Goal: Information Seeking & Learning: Learn about a topic

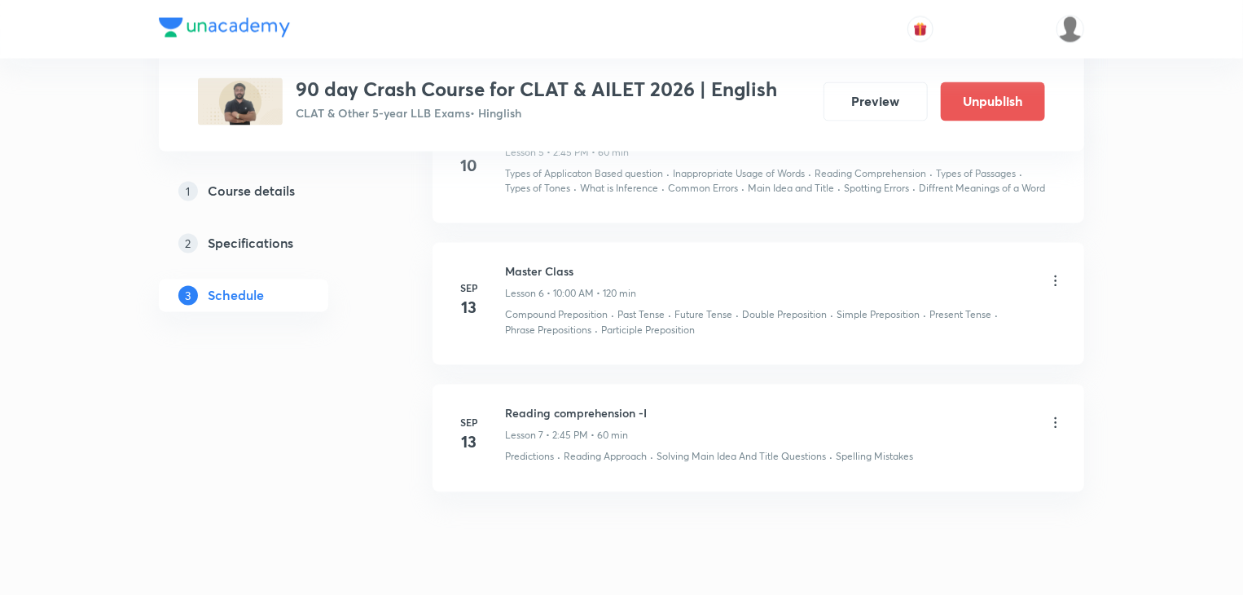
scroll to position [1499, 0]
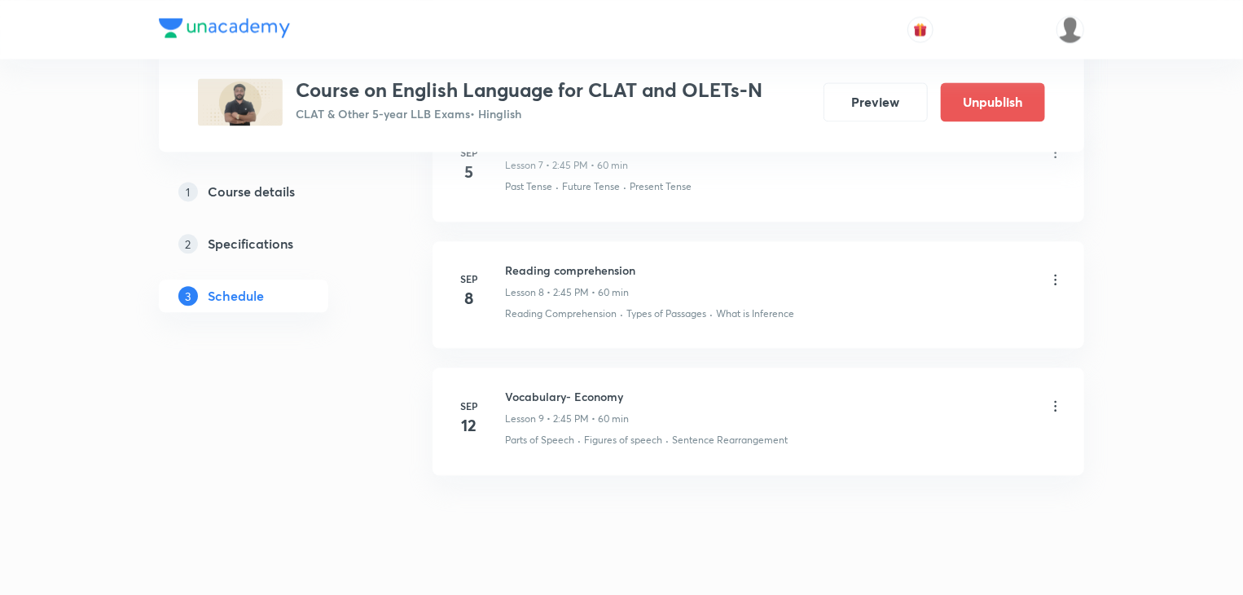
click at [235, 29] on img at bounding box center [224, 28] width 131 height 20
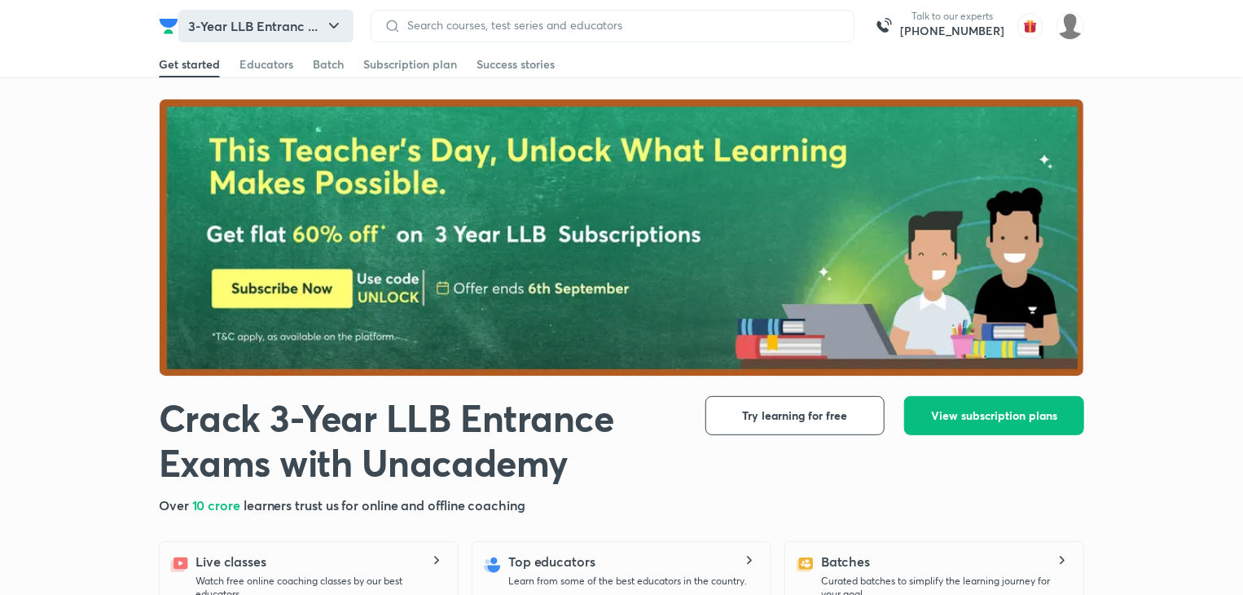
click at [300, 30] on button "3-Year LLB Entranc ..." at bounding box center [265, 26] width 175 height 33
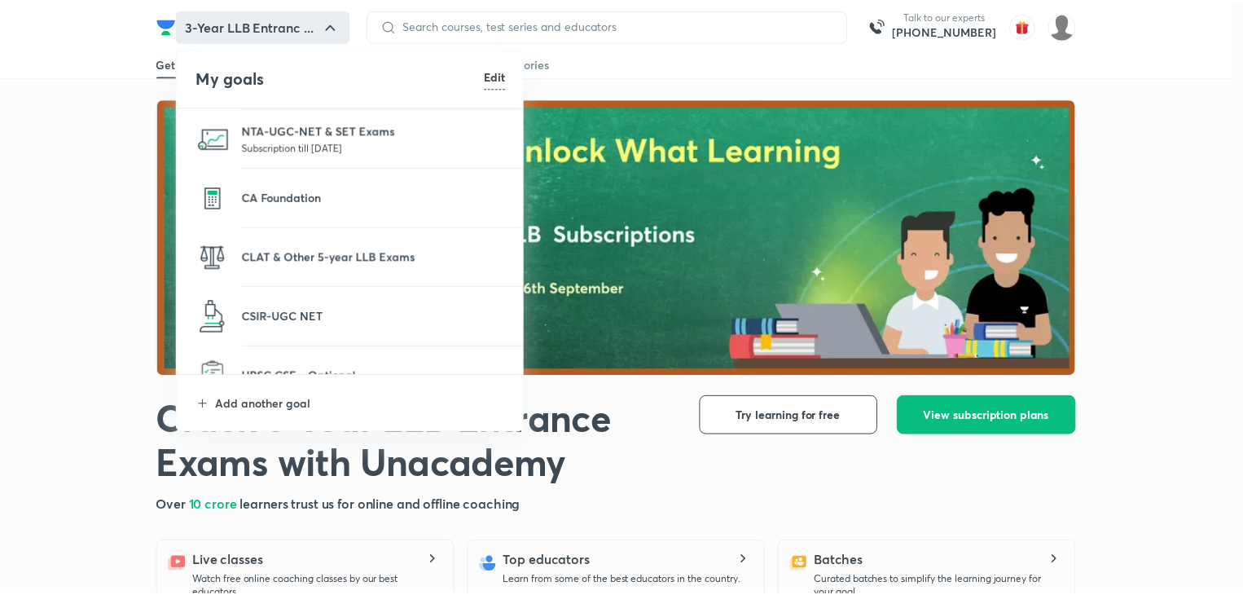
scroll to position [182, 0]
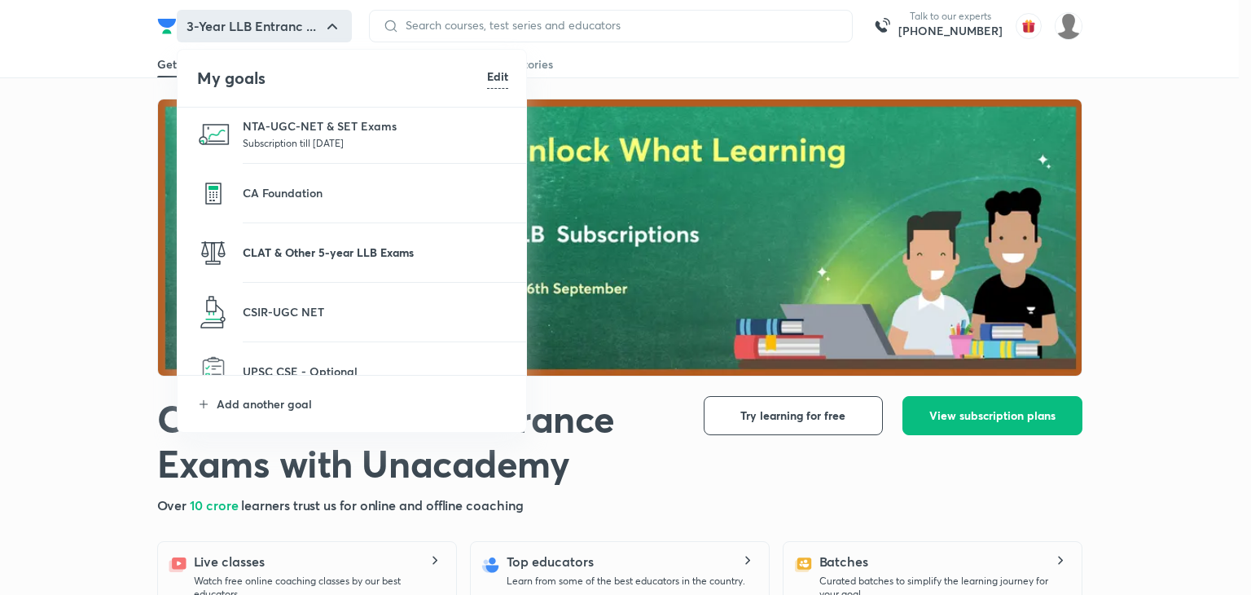
click at [288, 248] on p "CLAT & Other 5-year LLB Exams" at bounding box center [376, 252] width 266 height 17
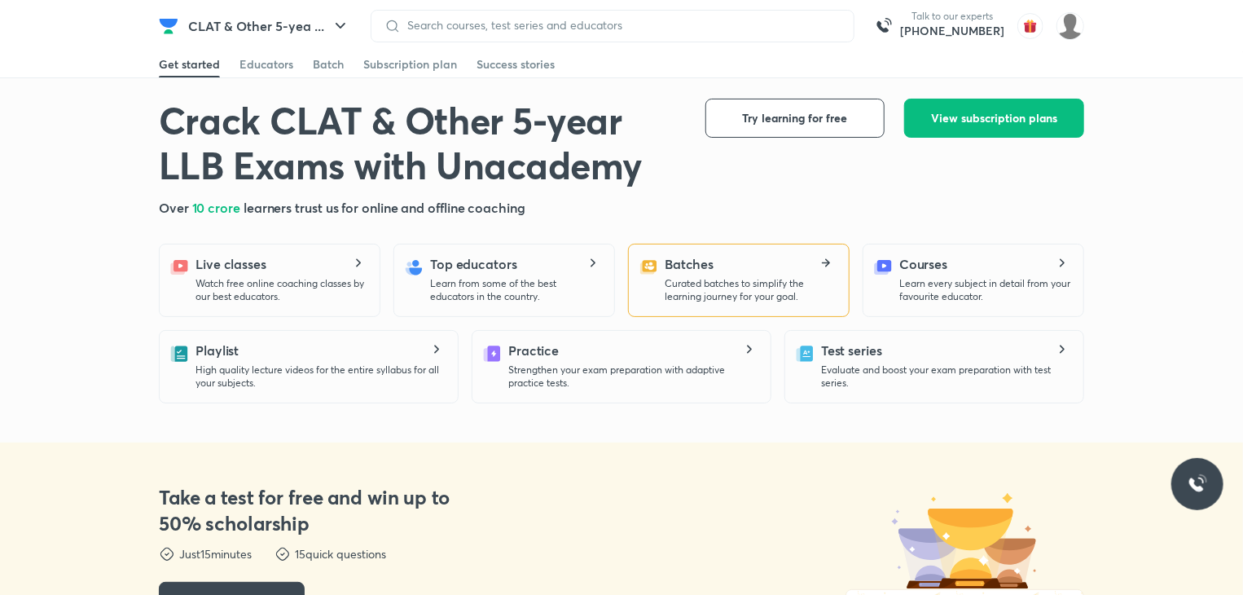
click at [687, 284] on p "Curated batches to simplify the learning journey for your goal." at bounding box center [750, 290] width 171 height 26
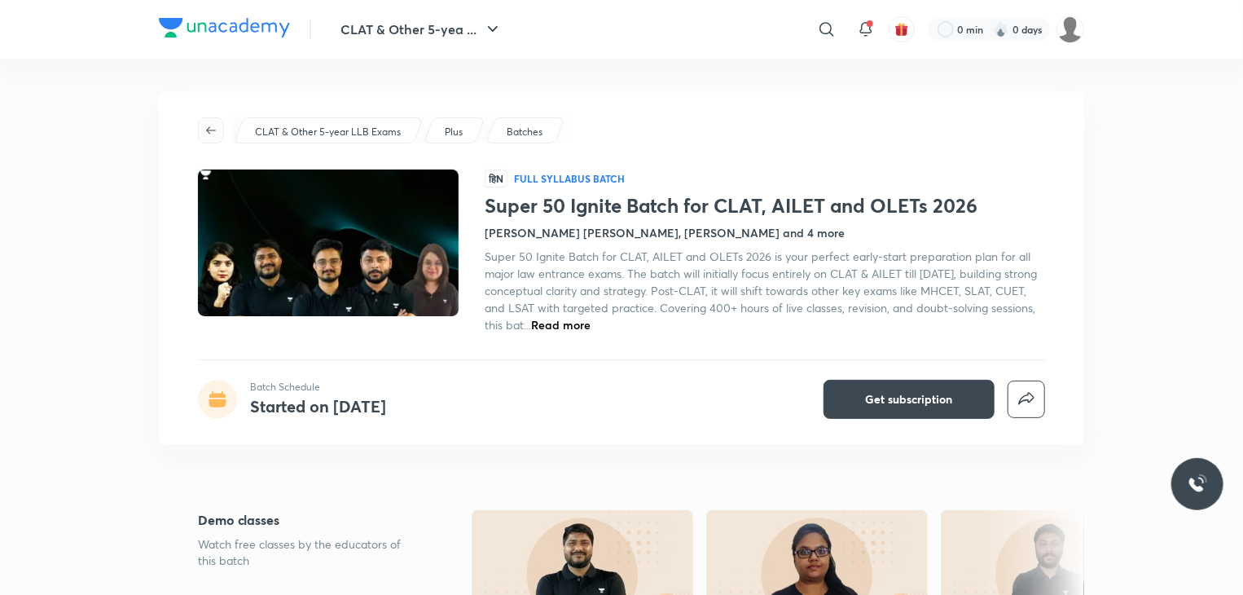
click at [209, 126] on icon "button" at bounding box center [210, 130] width 13 height 13
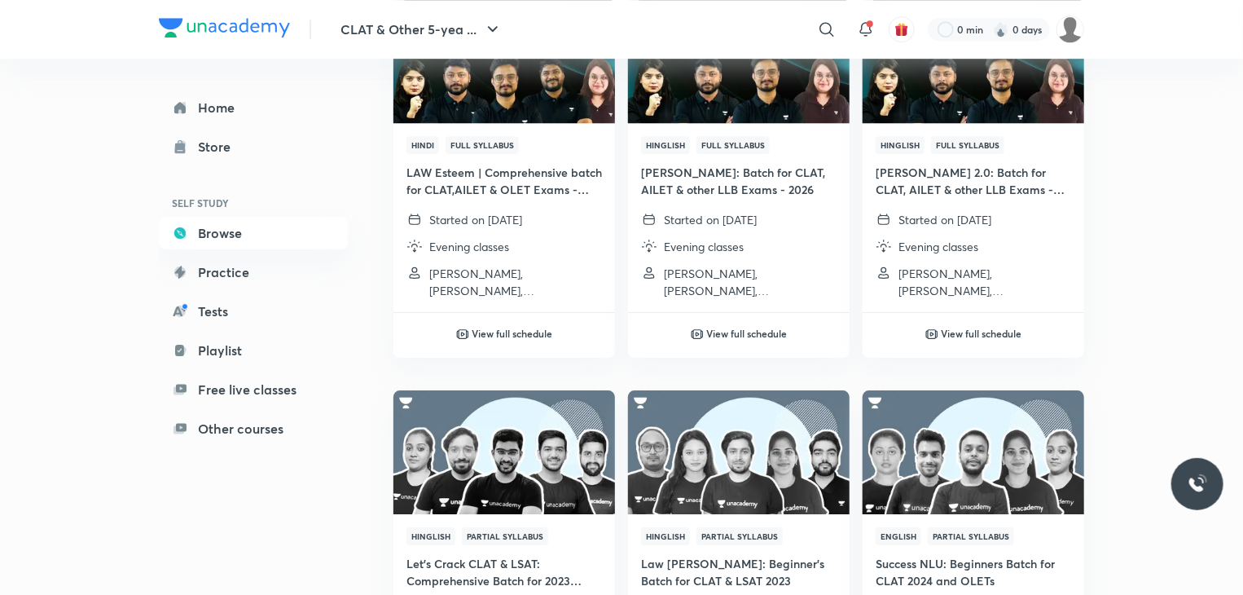
scroll to position [2559, 0]
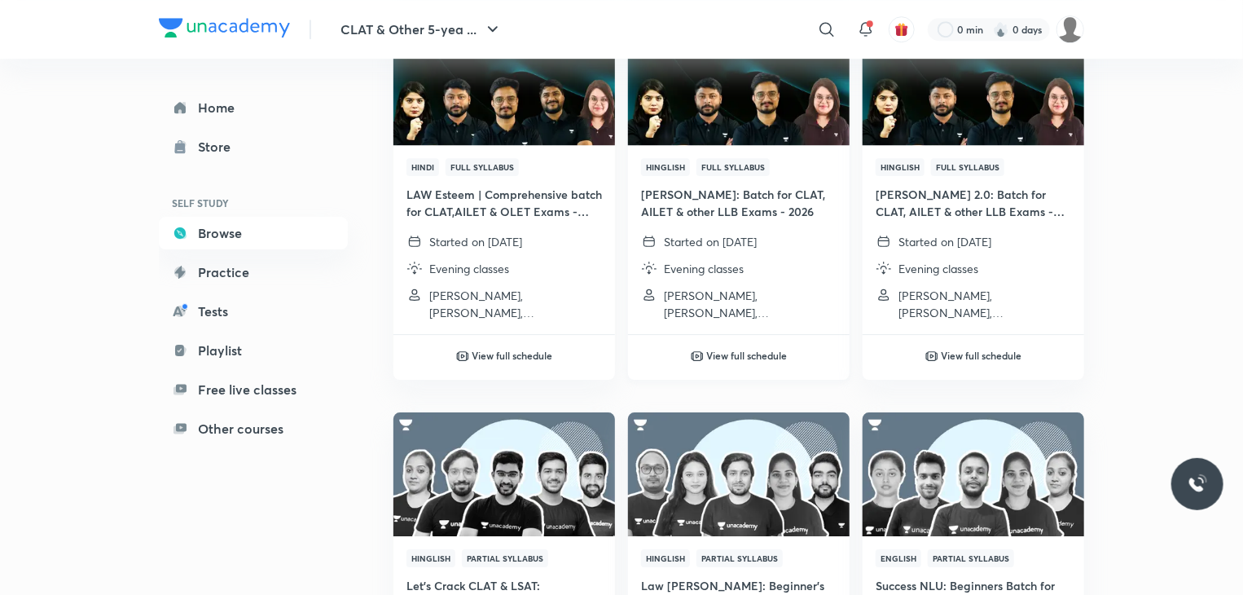
click at [742, 101] on img at bounding box center [739, 83] width 226 height 126
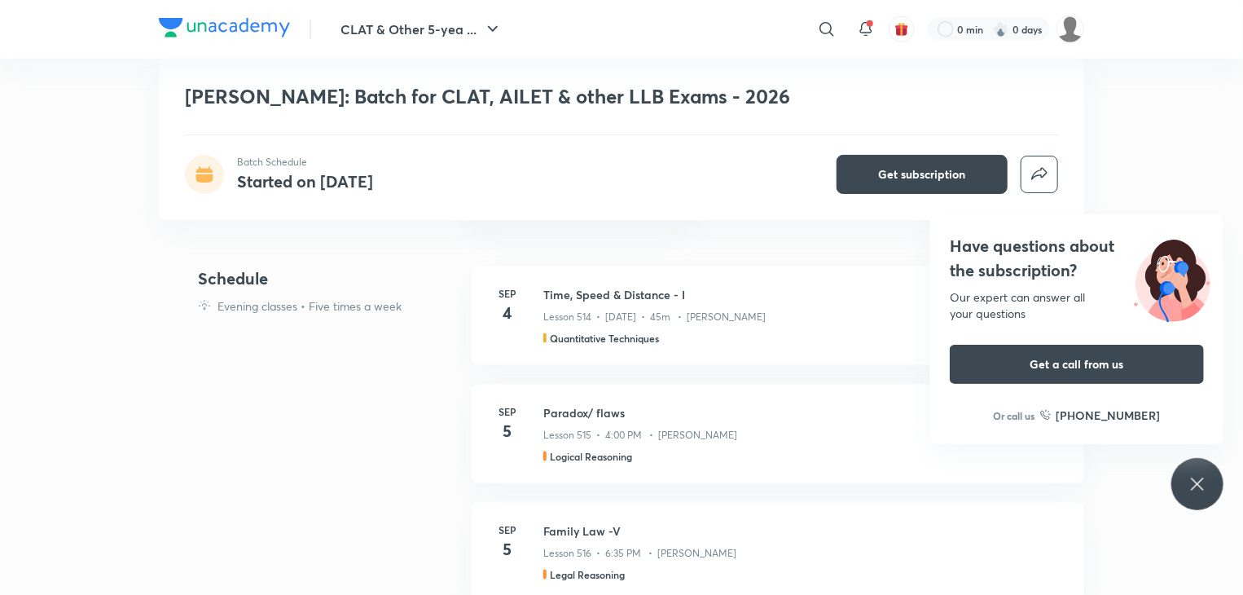
scroll to position [909, 0]
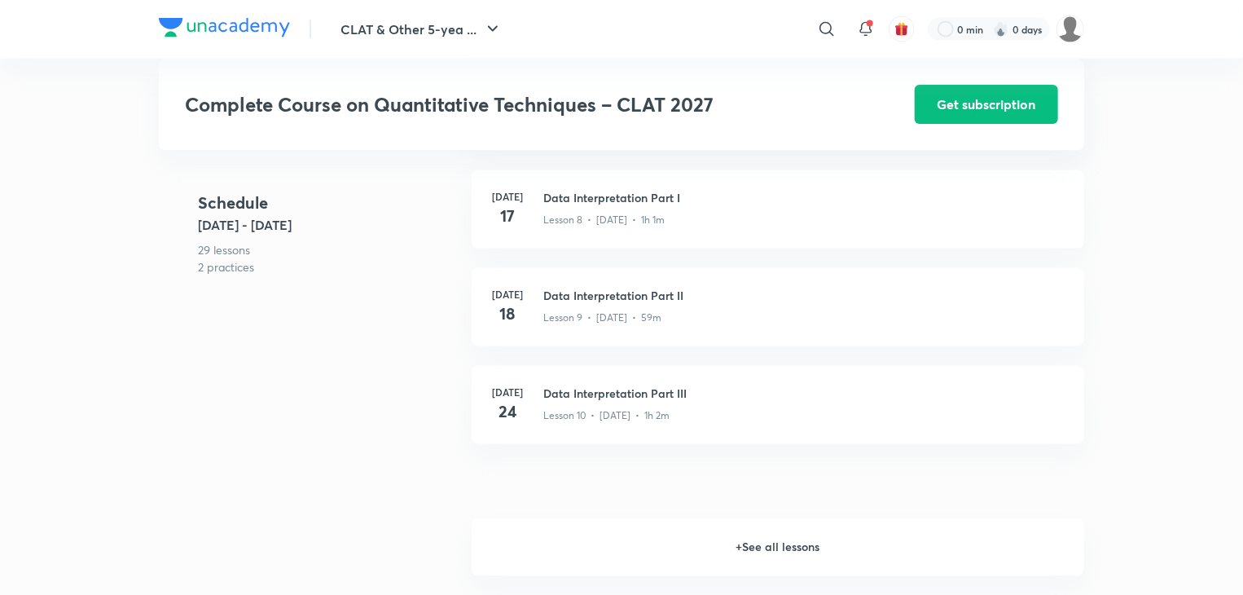
scroll to position [1425, 0]
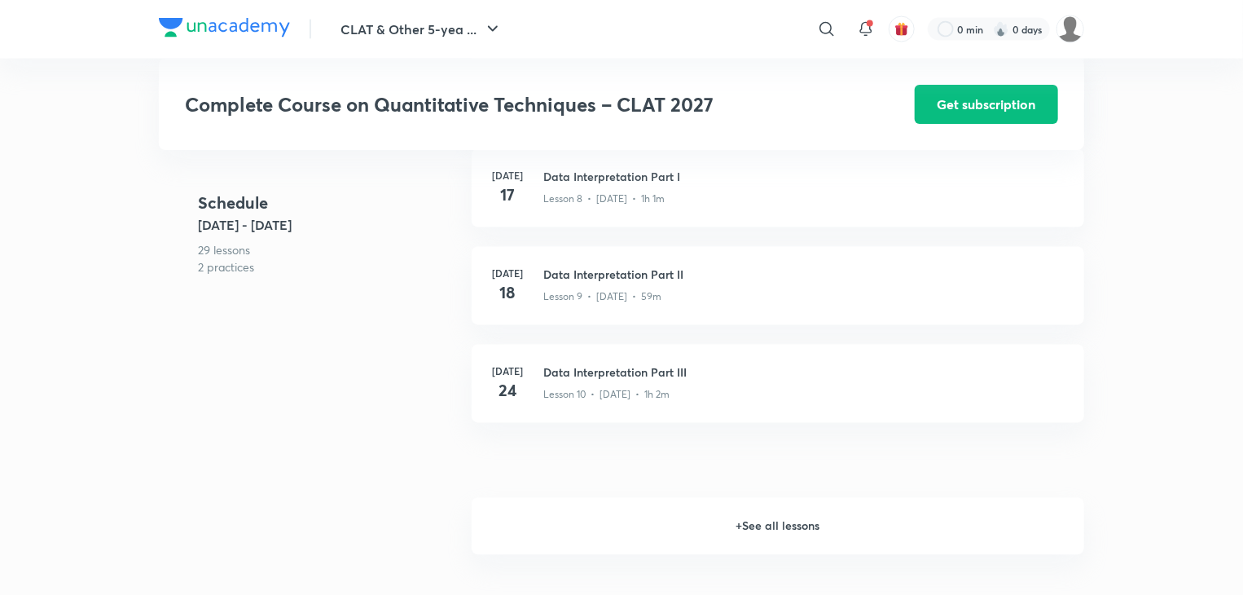
click at [766, 530] on h6 "+ See all lessons" at bounding box center [778, 526] width 613 height 57
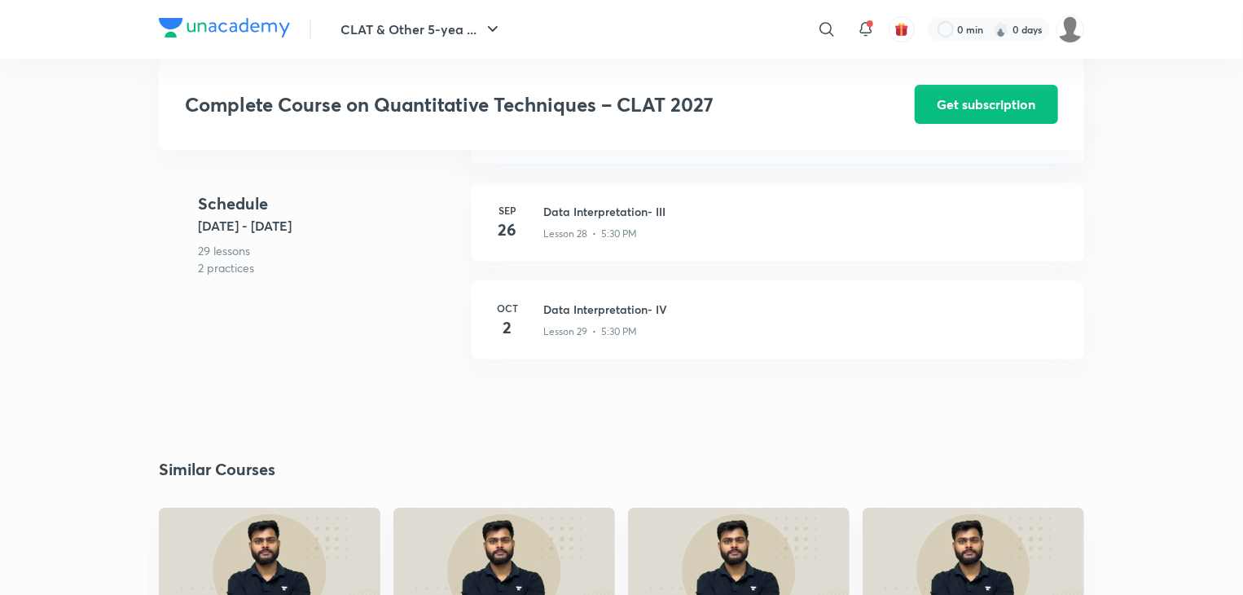
scroll to position [3355, 0]
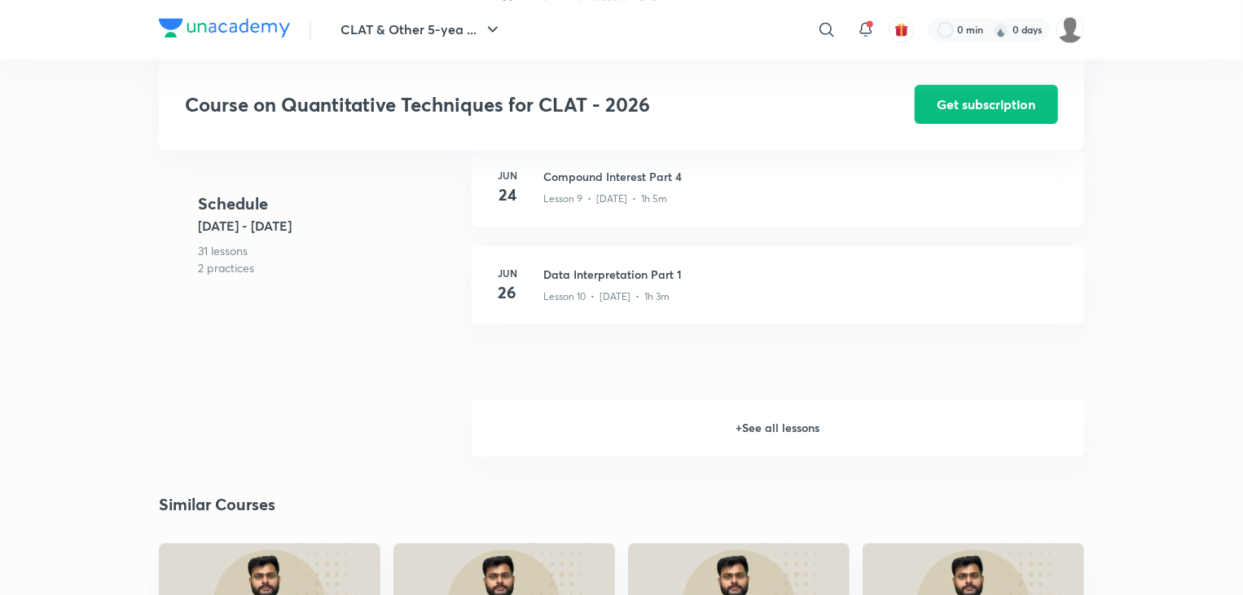
scroll to position [1687, 0]
click at [718, 423] on h6 "+ See all lessons" at bounding box center [778, 427] width 613 height 57
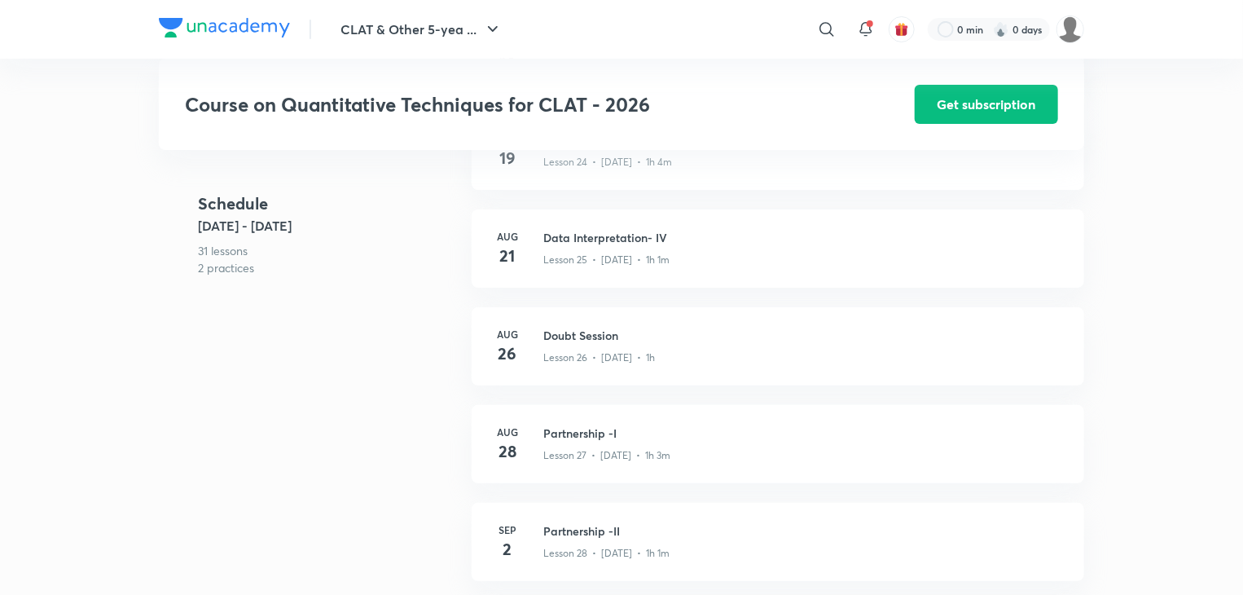
scroll to position [3156, 0]
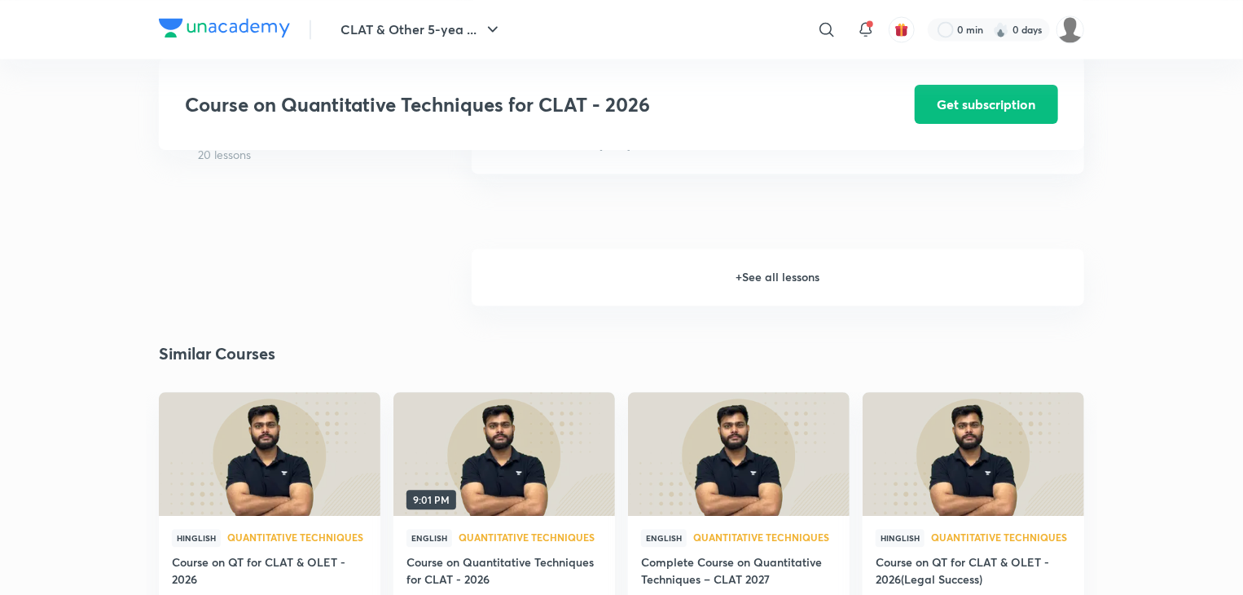
scroll to position [1641, 0]
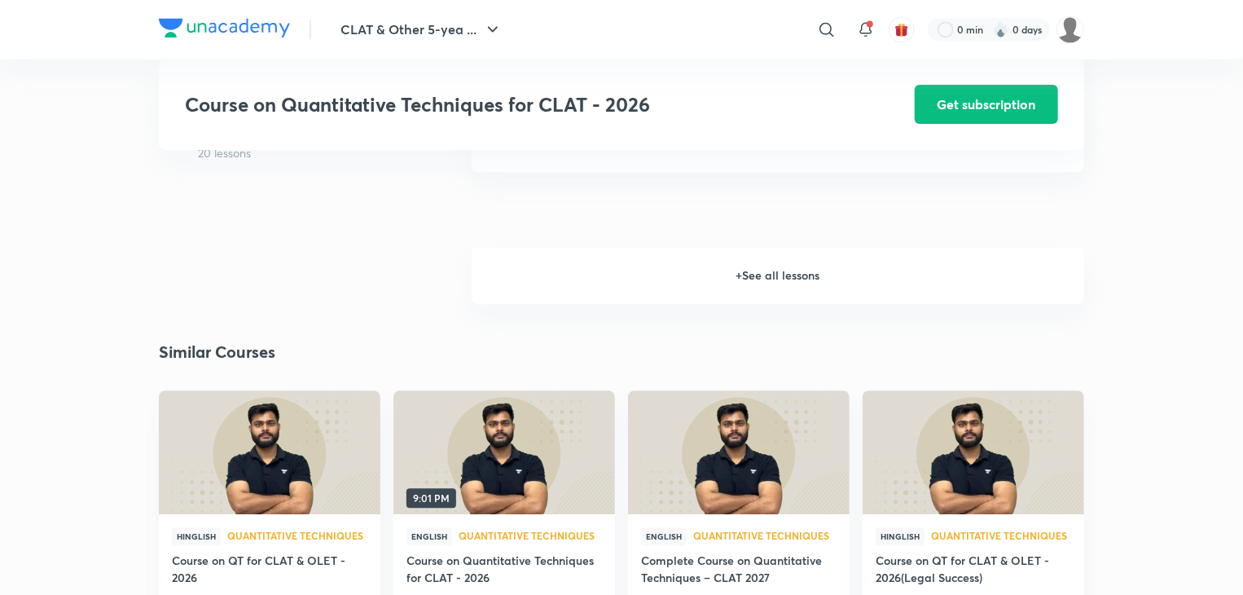
click at [715, 283] on h6 "+ See all lessons" at bounding box center [778, 275] width 613 height 57
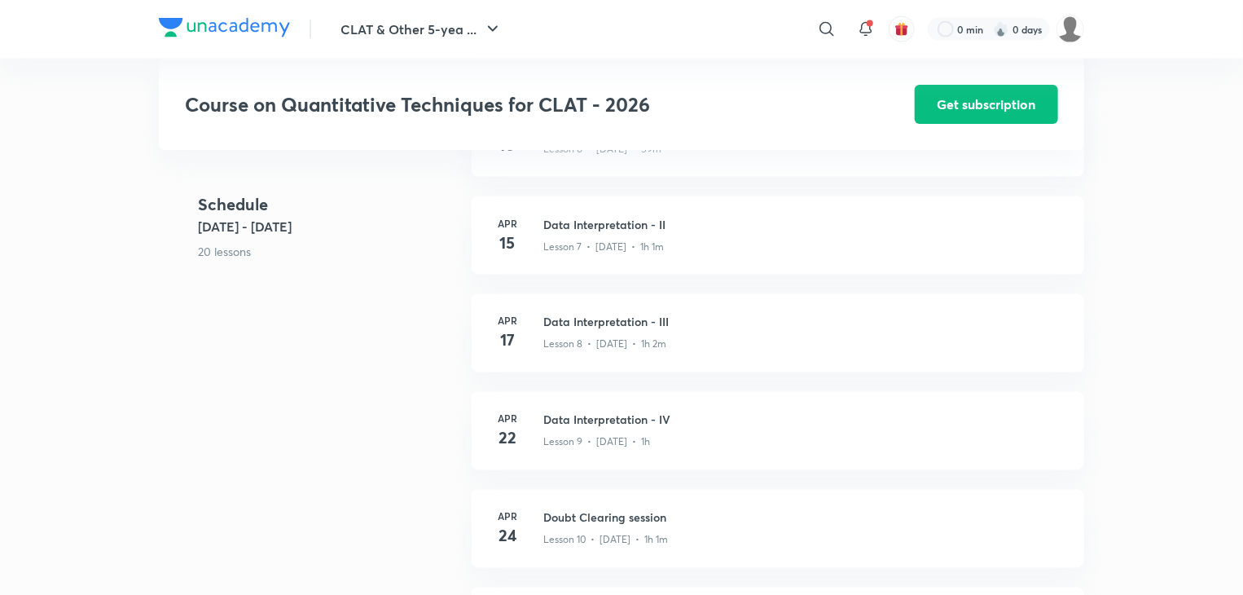
scroll to position [1202, 0]
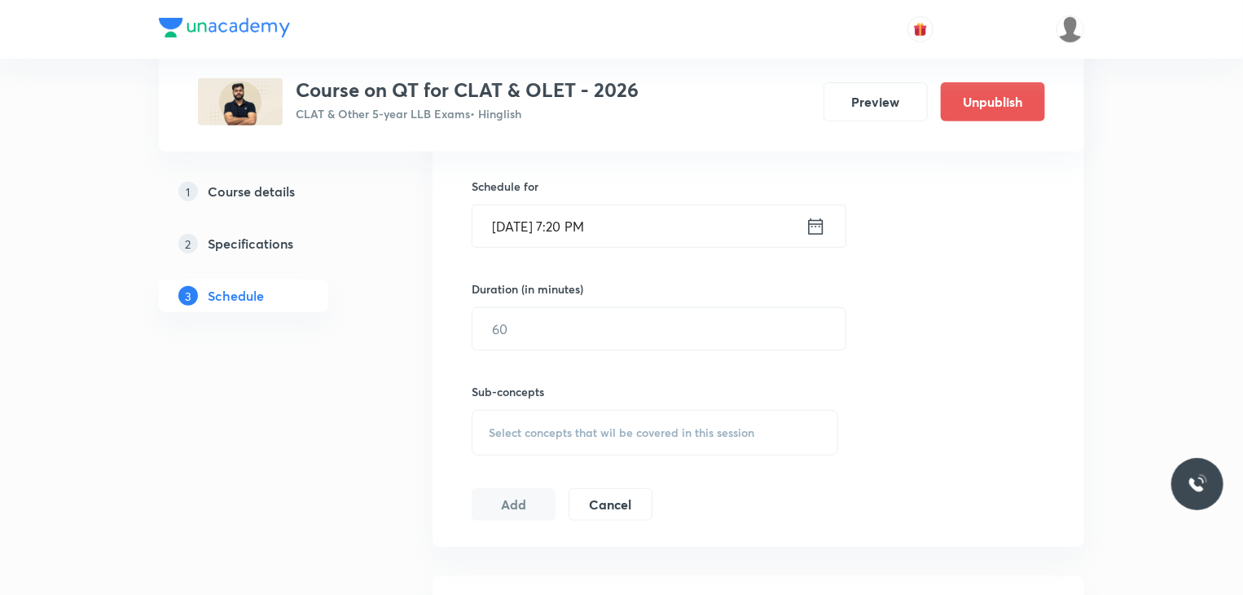
scroll to position [510, 0]
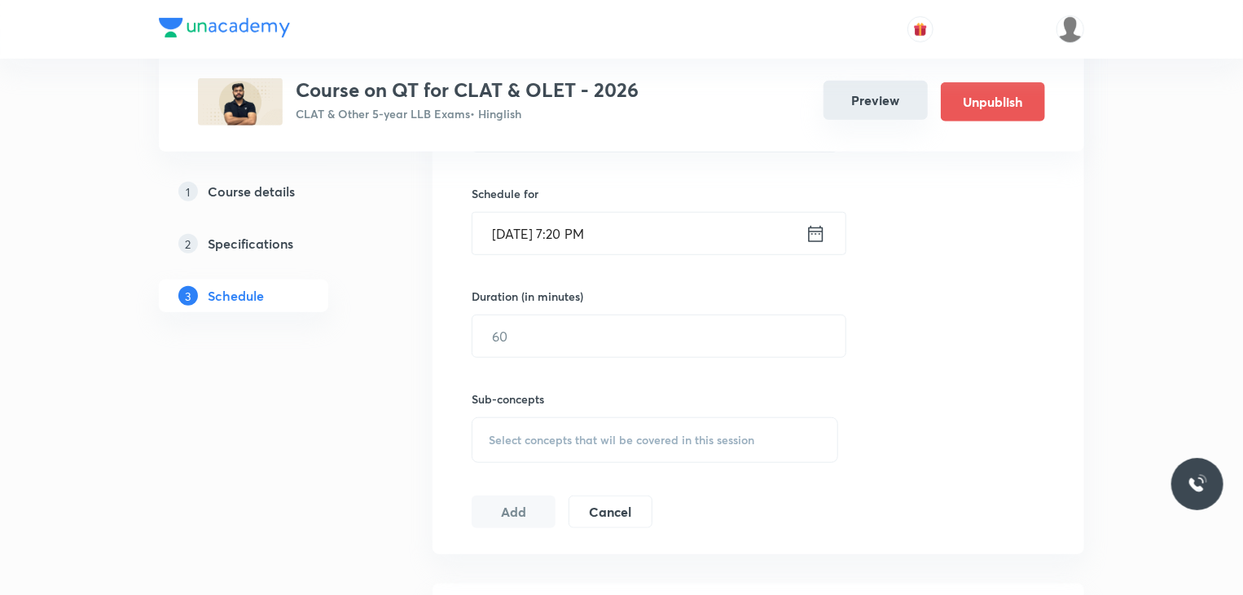
click at [851, 115] on button "Preview" at bounding box center [876, 100] width 104 height 39
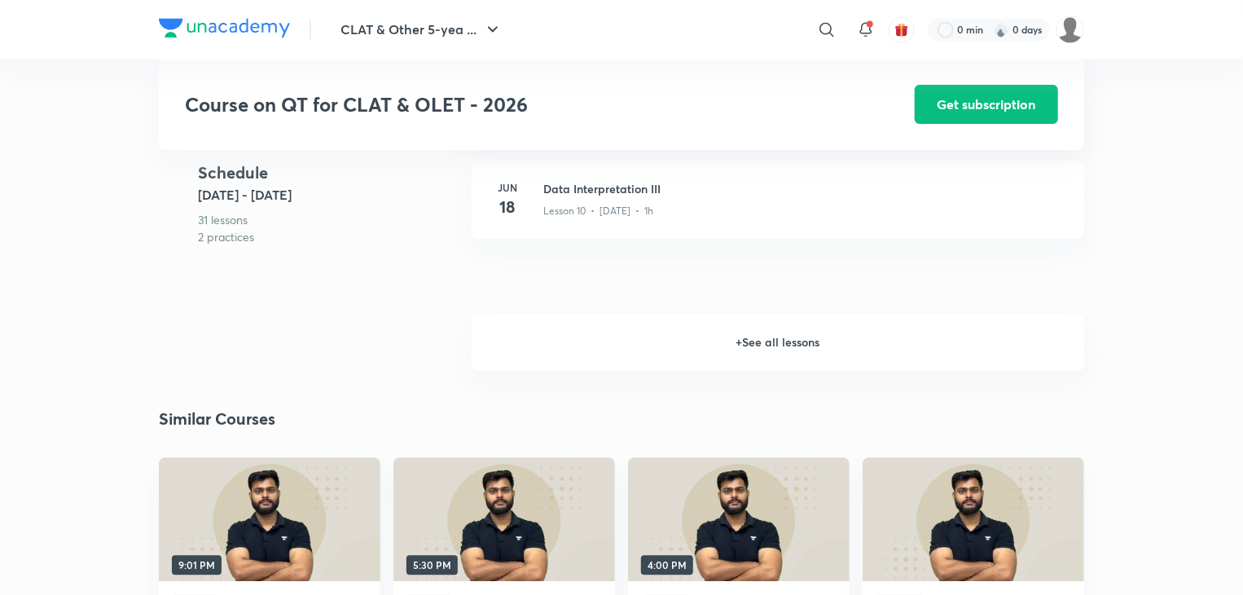
scroll to position [1761, 0]
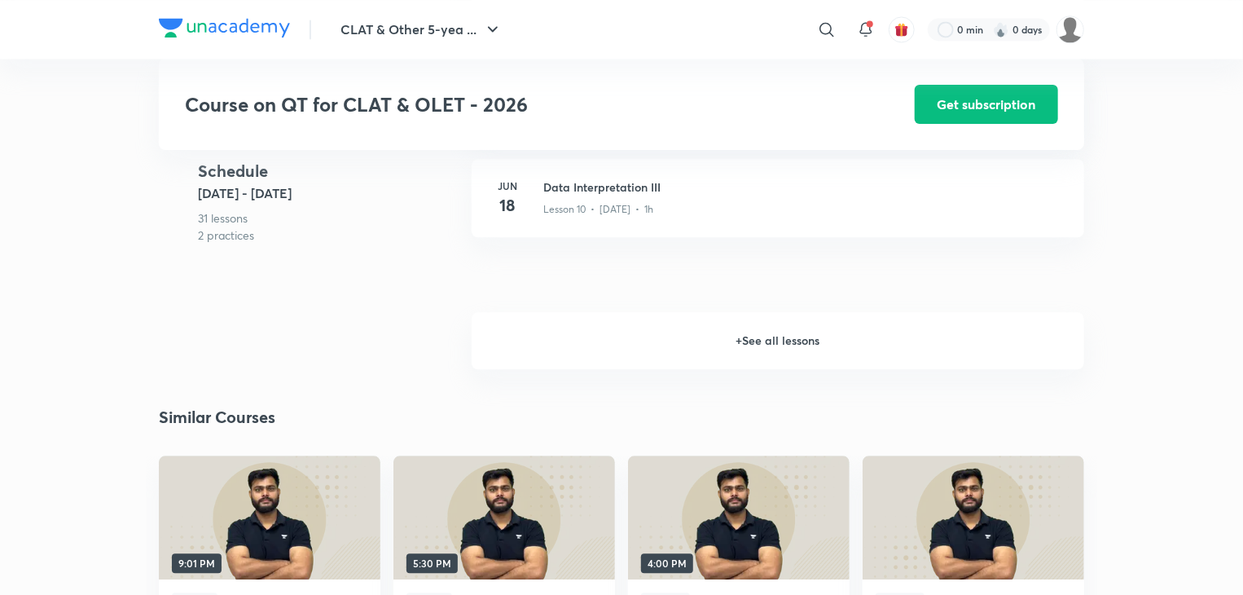
click at [731, 352] on h6 "+ See all lessons" at bounding box center [778, 340] width 613 height 57
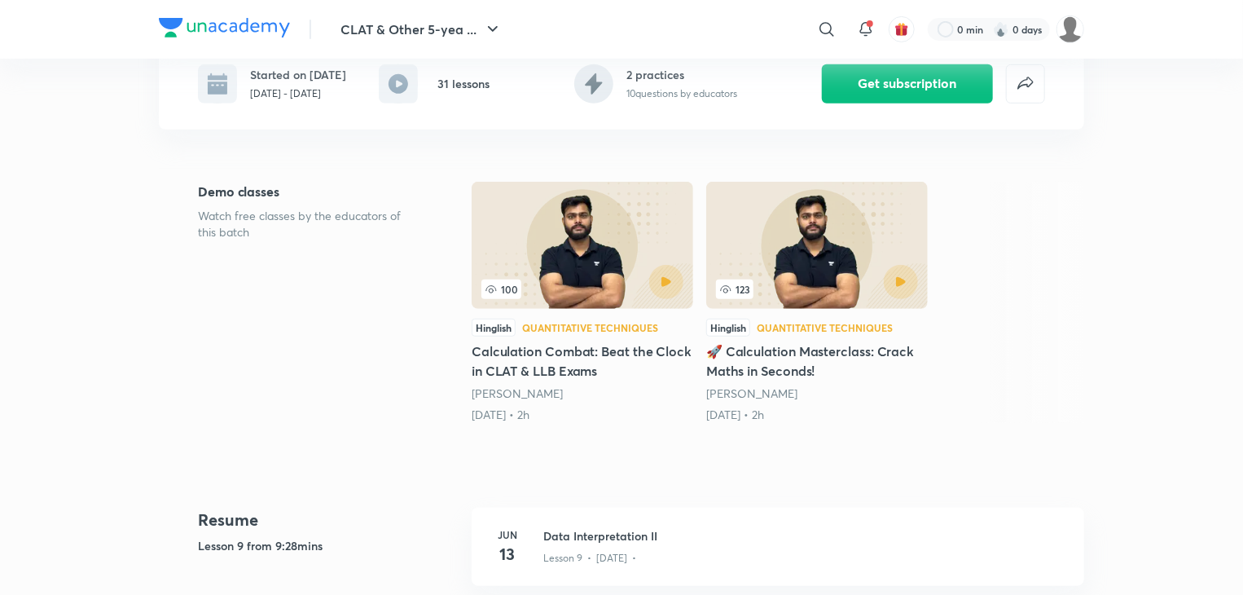
scroll to position [316, 0]
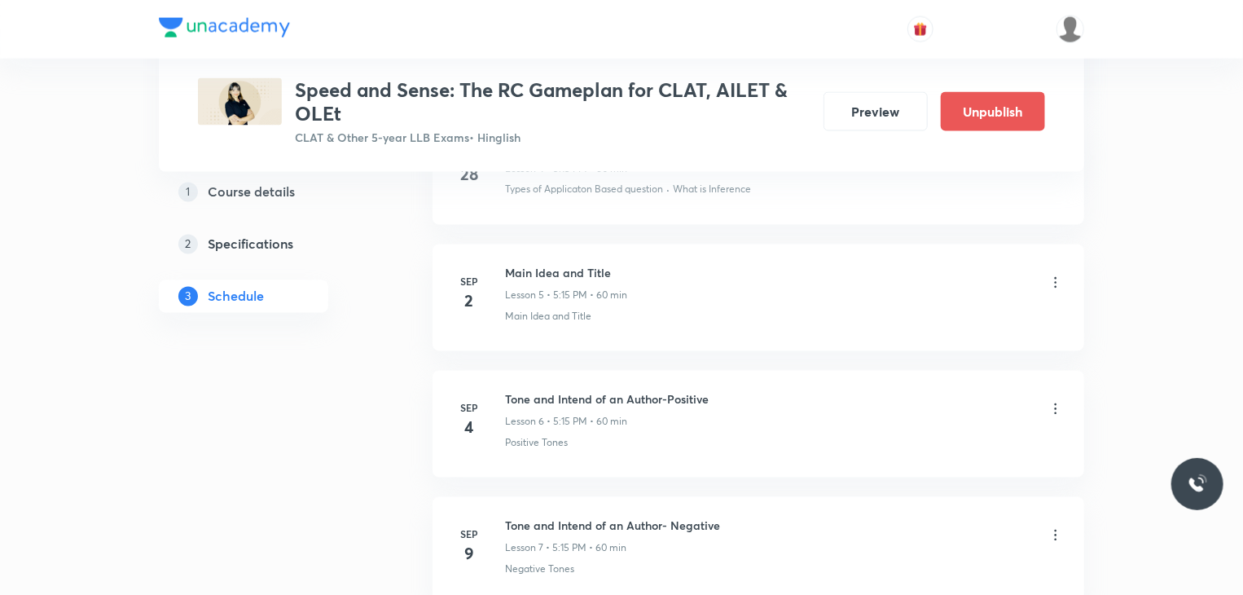
scroll to position [1379, 0]
drag, startPoint x: 627, startPoint y: 266, endPoint x: 507, endPoint y: 255, distance: 121.1
click at [507, 255] on li "[DATE] Main Idea and Title Lesson 5 • 5:15 PM • 60 min Main Idea and Title" at bounding box center [759, 293] width 652 height 107
copy h6 "Main Idea and Title"
drag, startPoint x: 730, startPoint y: 384, endPoint x: 498, endPoint y: 369, distance: 232.6
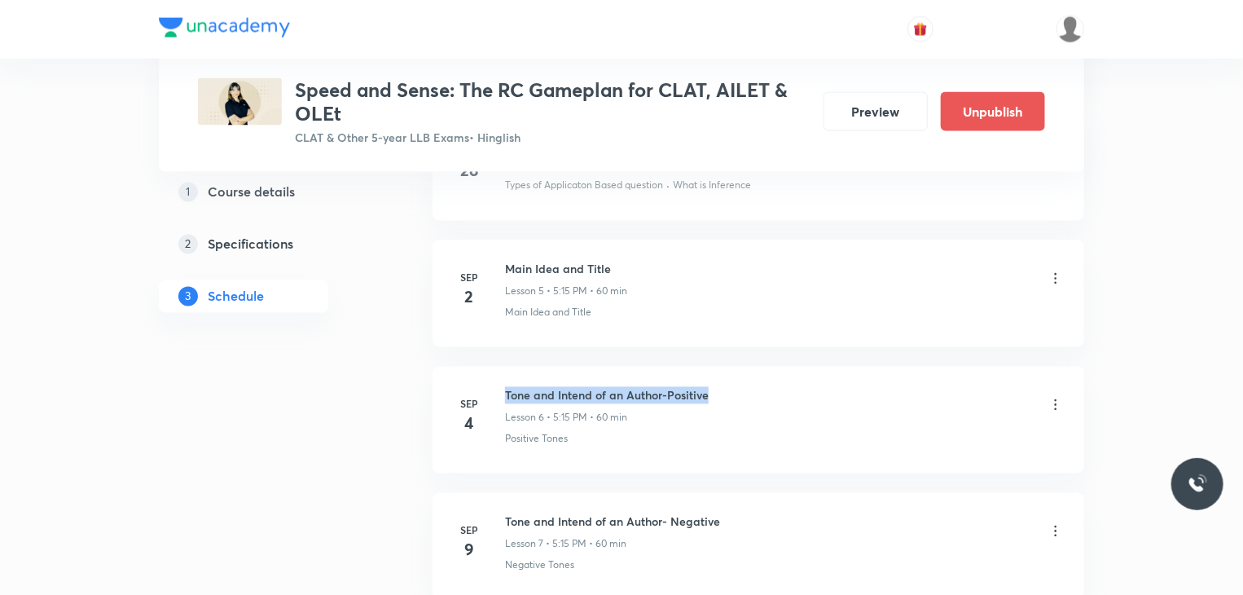
click at [498, 369] on li "[DATE] Tone and Intend of an Author-Positive Lesson 6 • 5:15 PM • 60 min Positi…" at bounding box center [759, 420] width 652 height 107
copy h6 "Tone and Intend of an Author-Positive"
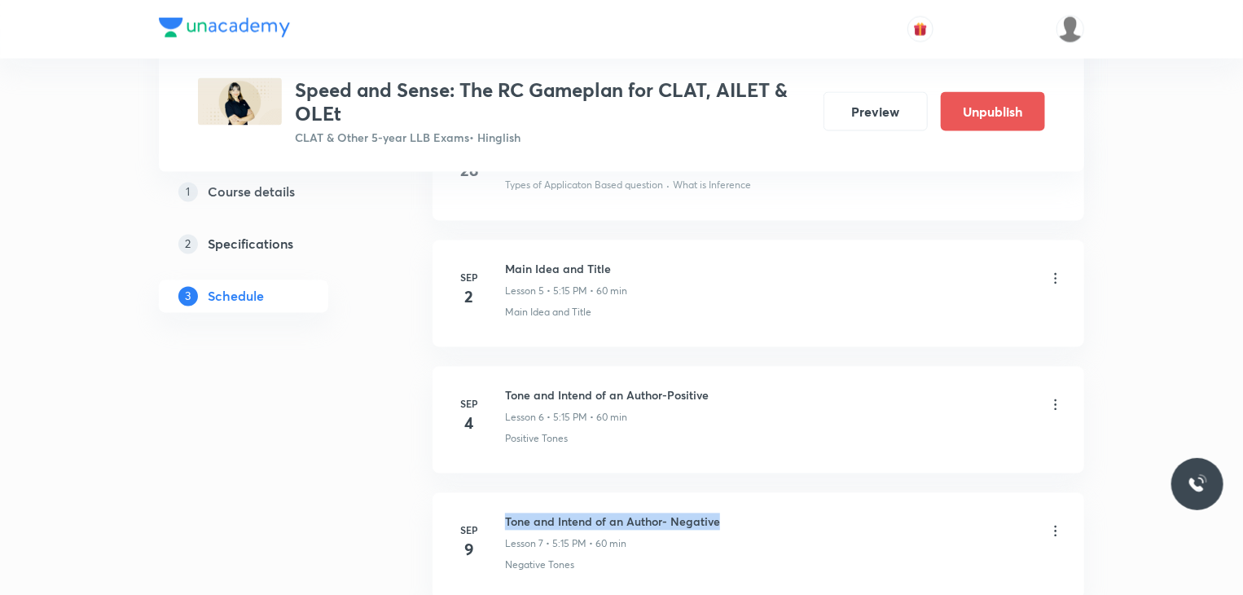
drag, startPoint x: 720, startPoint y: 521, endPoint x: 502, endPoint y: 505, distance: 218.9
click at [502, 505] on li "Sep 9 Tone and Intend of an Author- Negative Lesson 7 • 5:15 PM • 60 min Negati…" at bounding box center [759, 546] width 652 height 107
copy h6 "Tone and Intend of an Author- Negative"
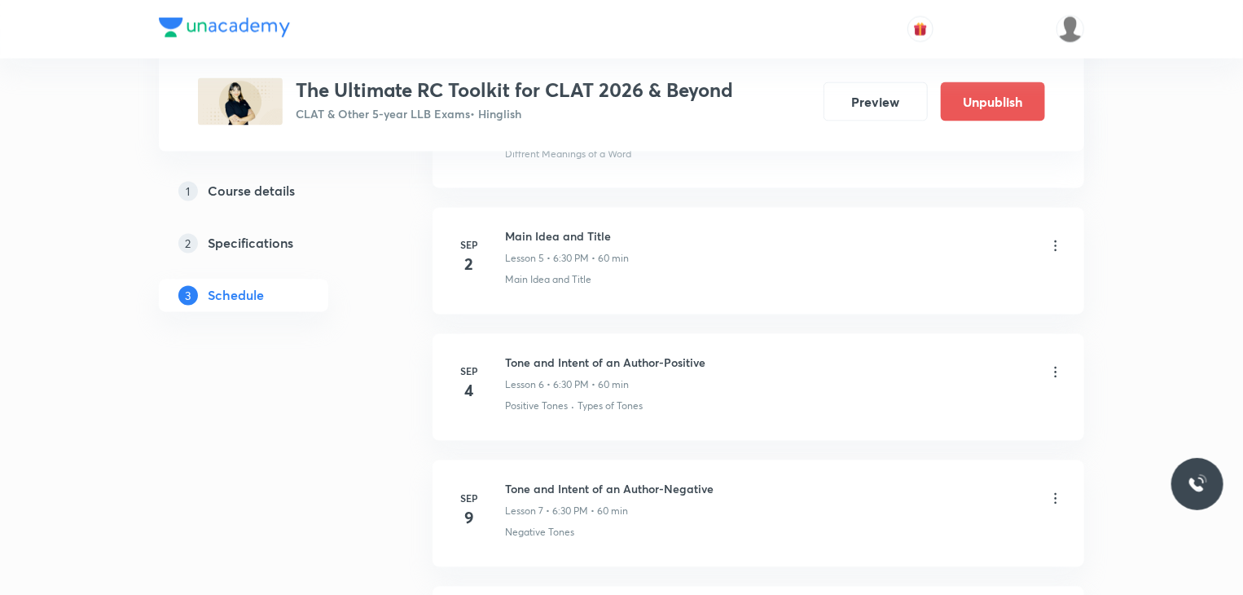
scroll to position [1333, 0]
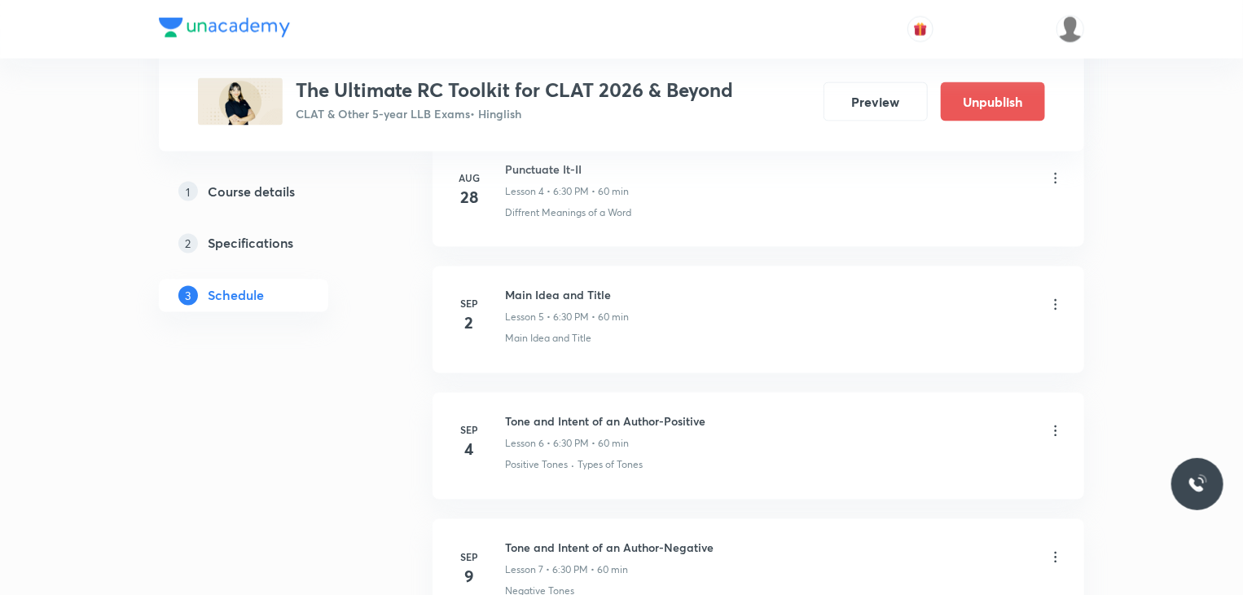
drag, startPoint x: 617, startPoint y: 297, endPoint x: 502, endPoint y: 288, distance: 115.2
drag, startPoint x: 502, startPoint y: 288, endPoint x: 450, endPoint y: 281, distance: 52.6
click at [450, 281] on li "[DATE] Main Idea and Title Lesson 5 • 6:30 PM • 60 min Main Idea and Title" at bounding box center [759, 319] width 652 height 107
drag, startPoint x: 503, startPoint y: 292, endPoint x: 595, endPoint y: 278, distance: 93.1
click at [595, 278] on li "Sep 2 Main Idea and Title Lesson 5 • 6:30 PM • 60 min Main Idea and Title" at bounding box center [759, 319] width 652 height 107
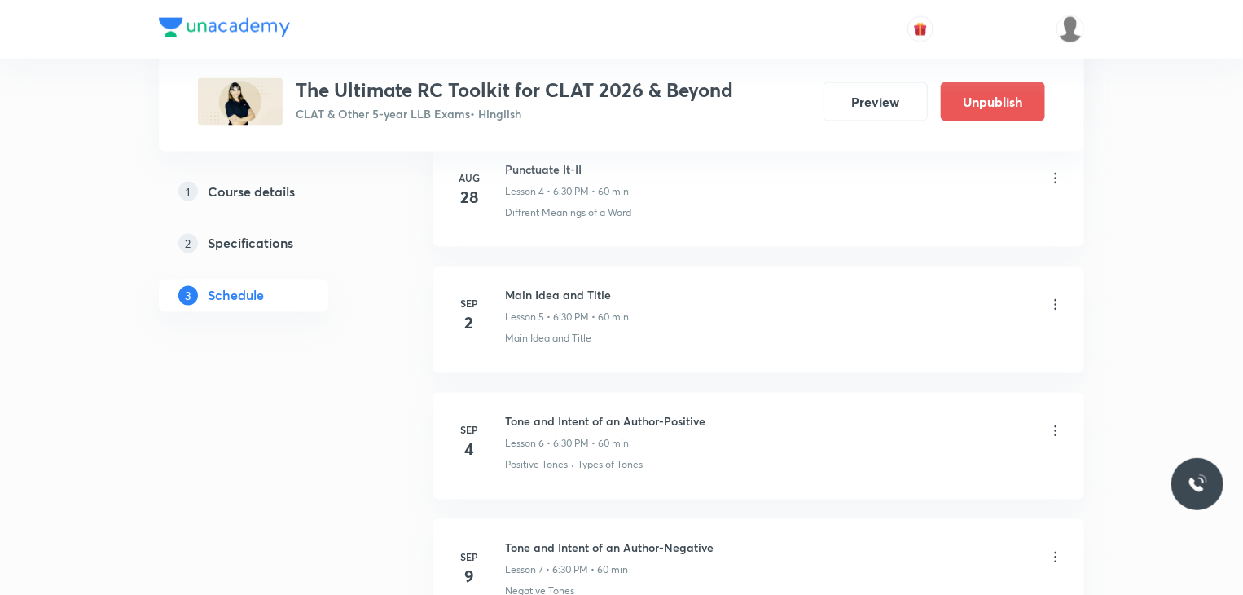
click at [637, 287] on div "Main Idea and Title Lesson 5 • 6:30 PM • 60 min" at bounding box center [784, 306] width 559 height 38
drag, startPoint x: 617, startPoint y: 290, endPoint x: 503, endPoint y: 288, distance: 114.9
click at [503, 288] on div "Sep 2 Main Idea and Title Lesson 5 • 6:30 PM • 60 min Main Idea and Title" at bounding box center [758, 316] width 611 height 59
copy h6 "Main Idea and Title"
drag, startPoint x: 719, startPoint y: 415, endPoint x: 490, endPoint y: 405, distance: 229.9
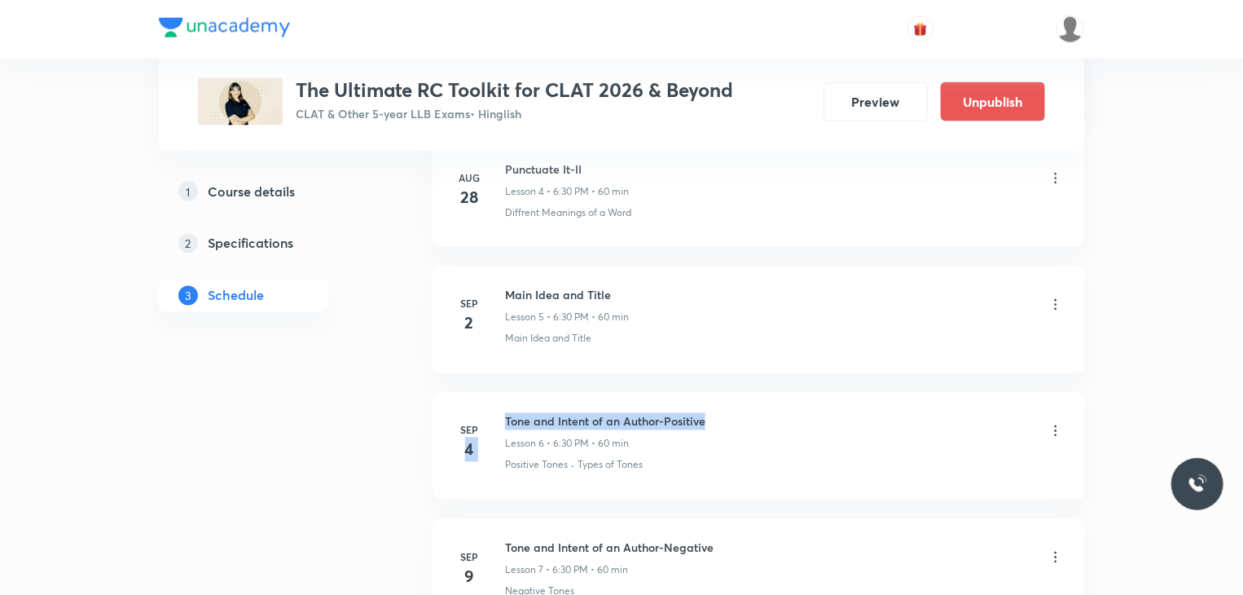
click at [490, 405] on li "Sep 4 Tone and Intent of an Author-Positive Lesson 6 • 6:30 PM • 60 min Positiv…" at bounding box center [759, 446] width 652 height 107
click at [710, 420] on div "Tone and Intent of an Author-Positive Lesson 6 • 6:30 PM • 60 min" at bounding box center [784, 432] width 559 height 38
drag, startPoint x: 710, startPoint y: 420, endPoint x: 505, endPoint y: 416, distance: 205.3
click at [505, 416] on div "Tone and Intent of an Author-Positive Lesson 6 • 6:30 PM • 60 min" at bounding box center [784, 432] width 559 height 38
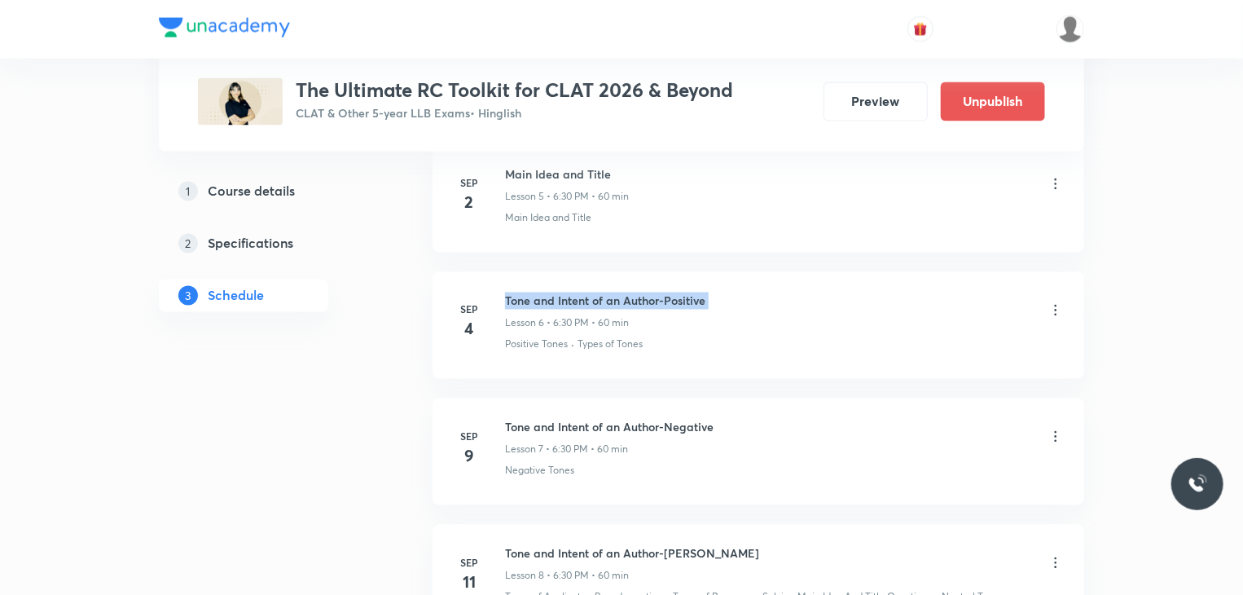
scroll to position [1463, 0]
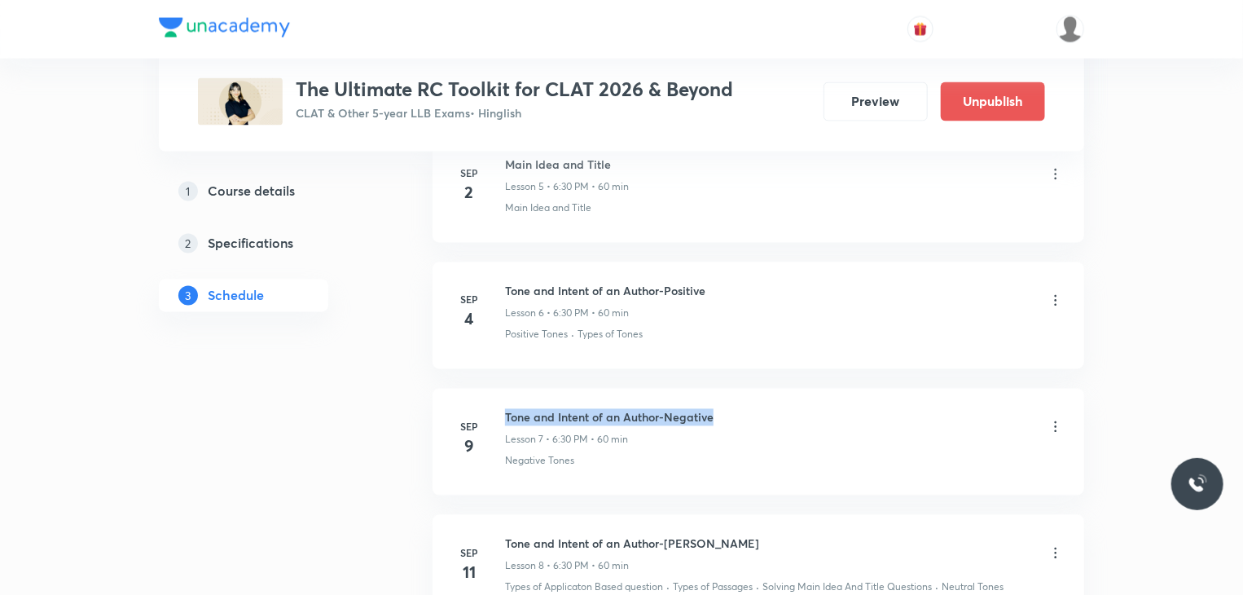
drag, startPoint x: 717, startPoint y: 413, endPoint x: 506, endPoint y: 399, distance: 211.4
click at [506, 399] on li "Sep 9 Tone and Intent of an Author-Negative Lesson 7 • 6:30 PM • 60 min Negativ…" at bounding box center [759, 442] width 652 height 107
copy h6 "Tone and Intent of an Author-Negative"
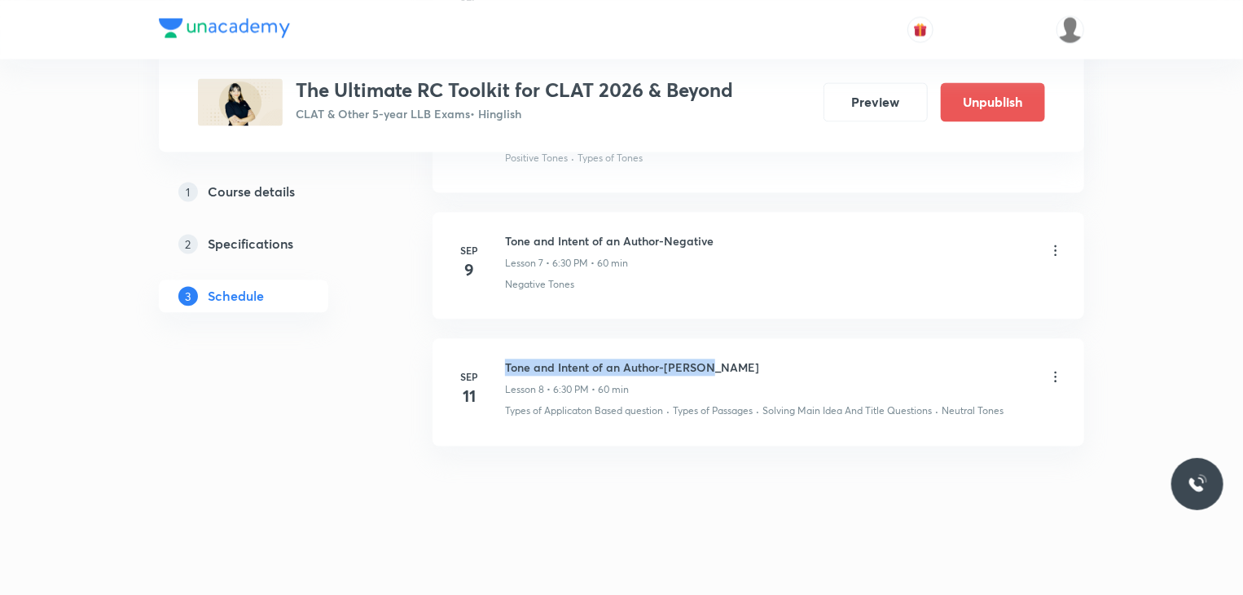
drag, startPoint x: 714, startPoint y: 349, endPoint x: 507, endPoint y: 362, distance: 206.5
click at [507, 362] on li "Sep 11 Tone and Intent of an Author-Neutral Lesson 8 • 6:30 PM • 60 min Types o…" at bounding box center [759, 391] width 652 height 107
copy h6 "Tone and Intent of an Author-Neutral"
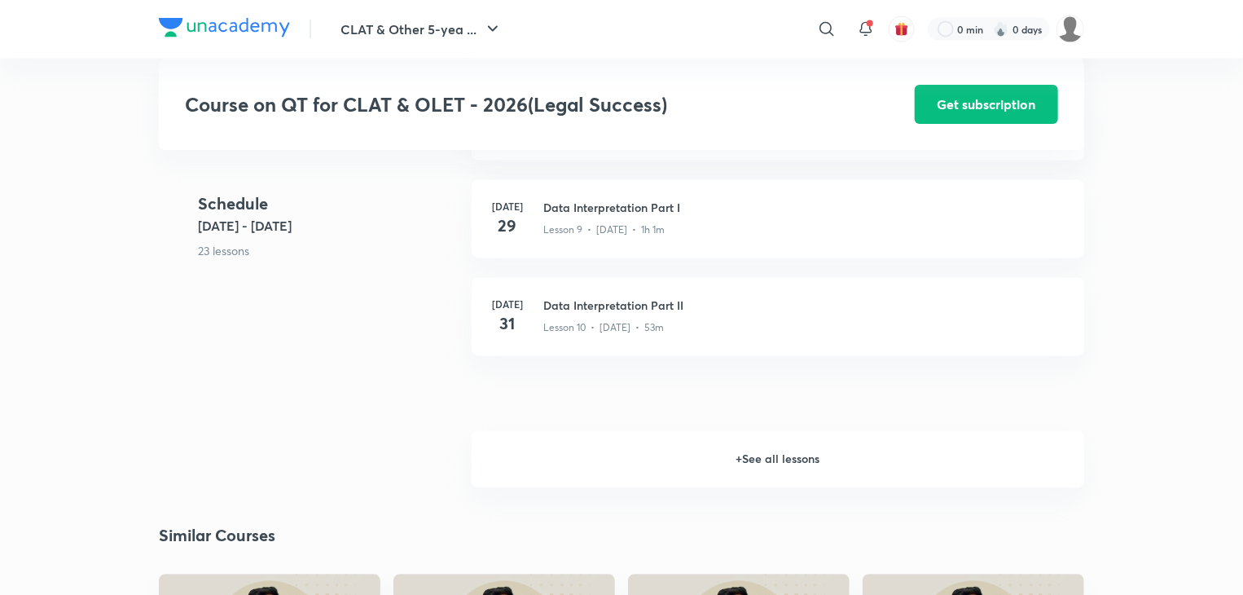
scroll to position [1355, 0]
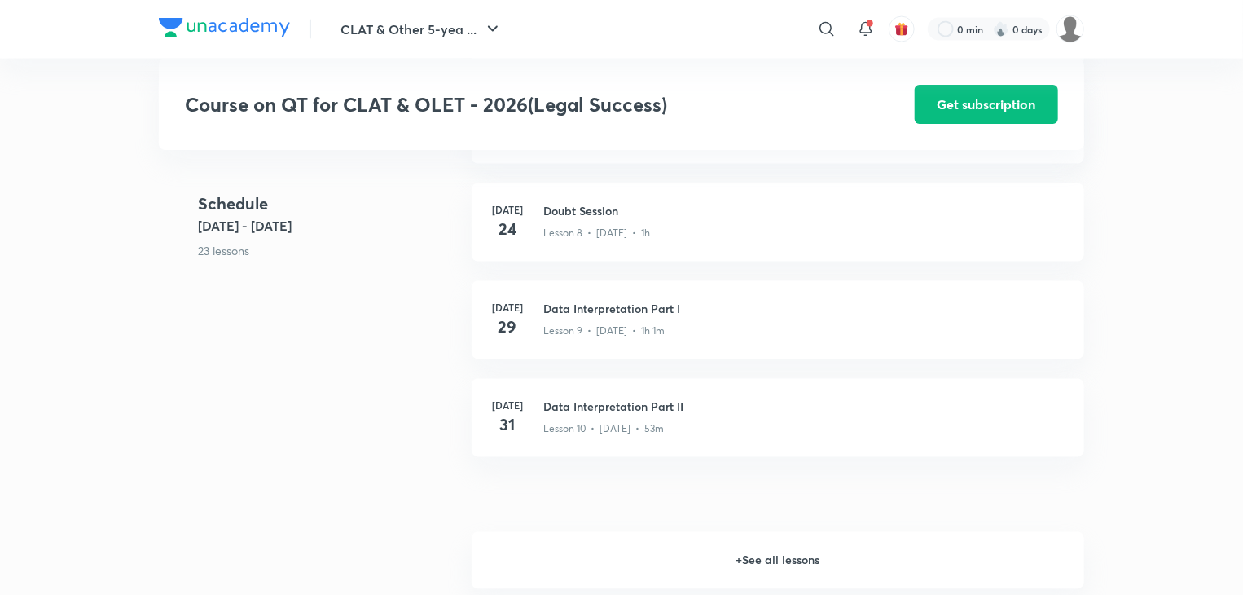
click at [694, 568] on h6 "+ See all lessons" at bounding box center [778, 560] width 613 height 57
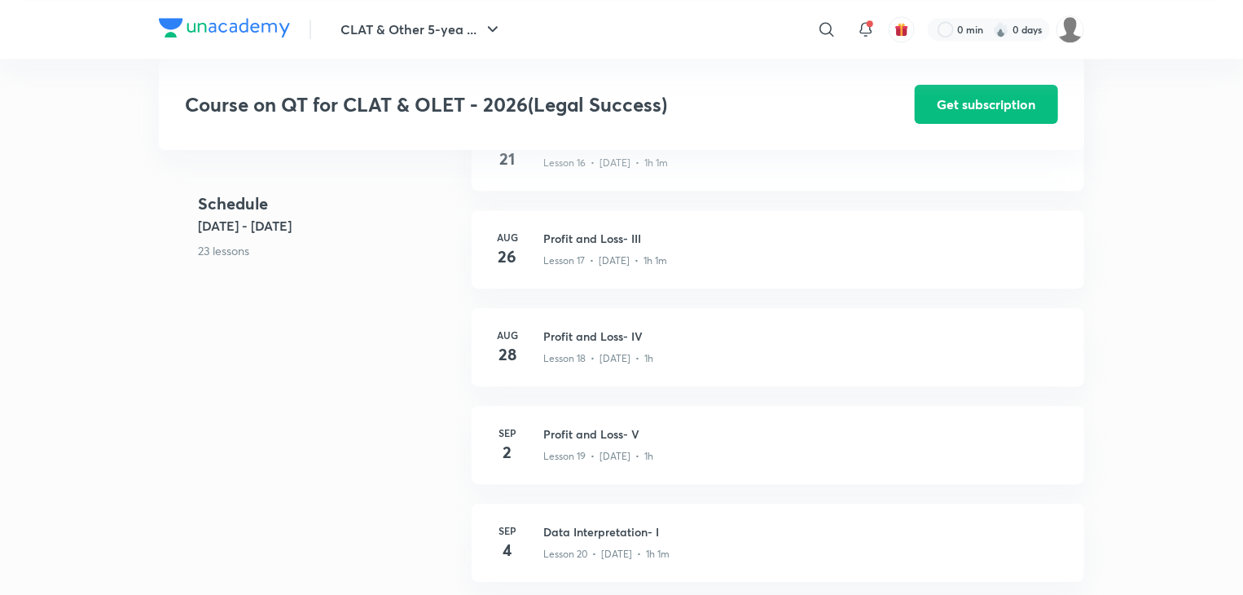
scroll to position [2079, 0]
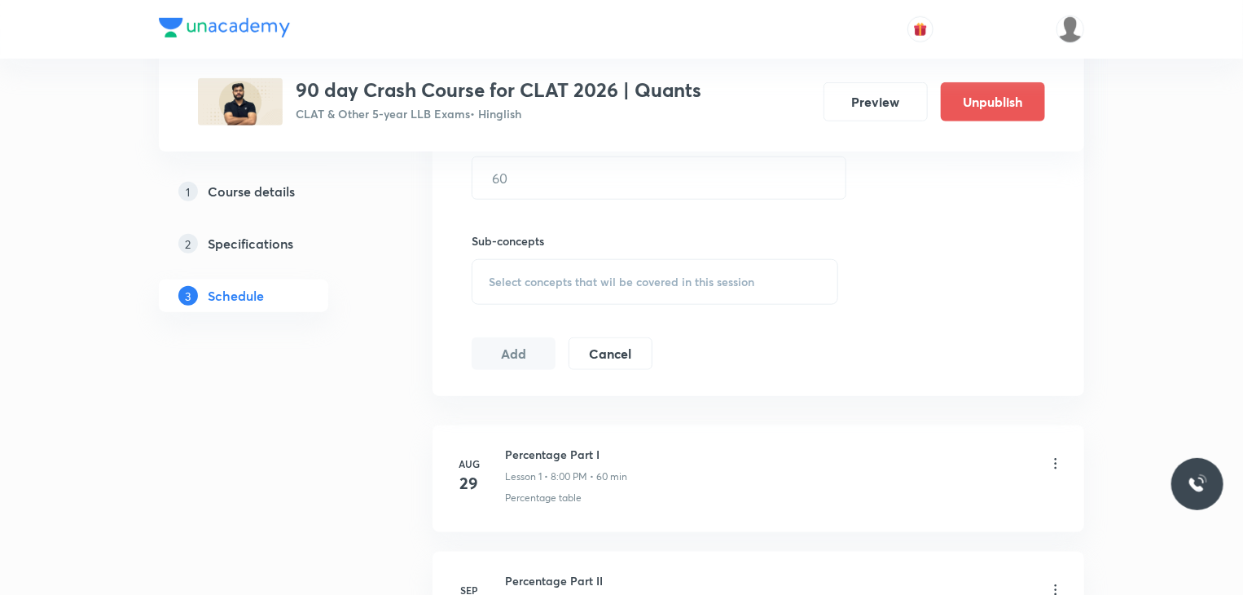
click at [847, 110] on button "Preview" at bounding box center [876, 101] width 104 height 39
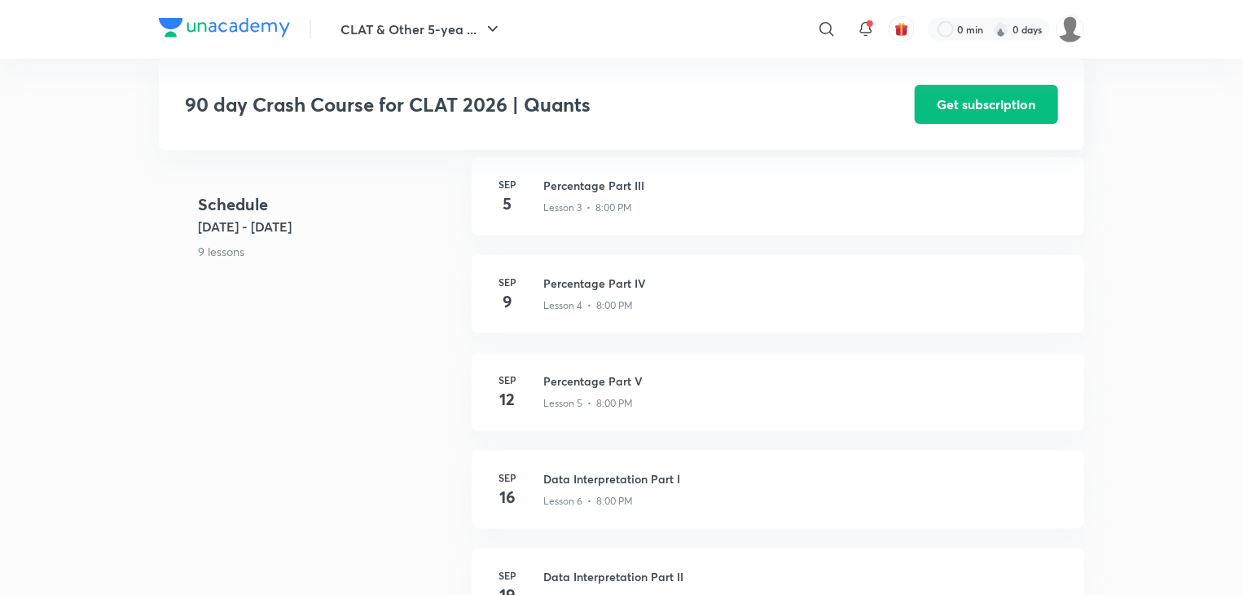
scroll to position [701, 0]
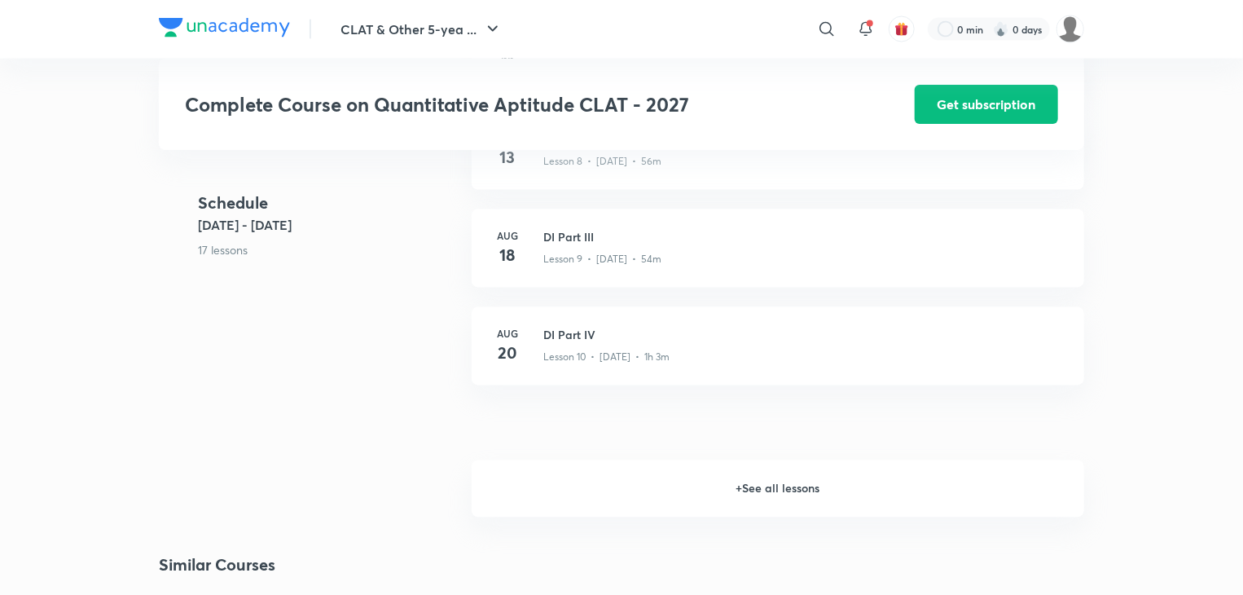
scroll to position [1479, 0]
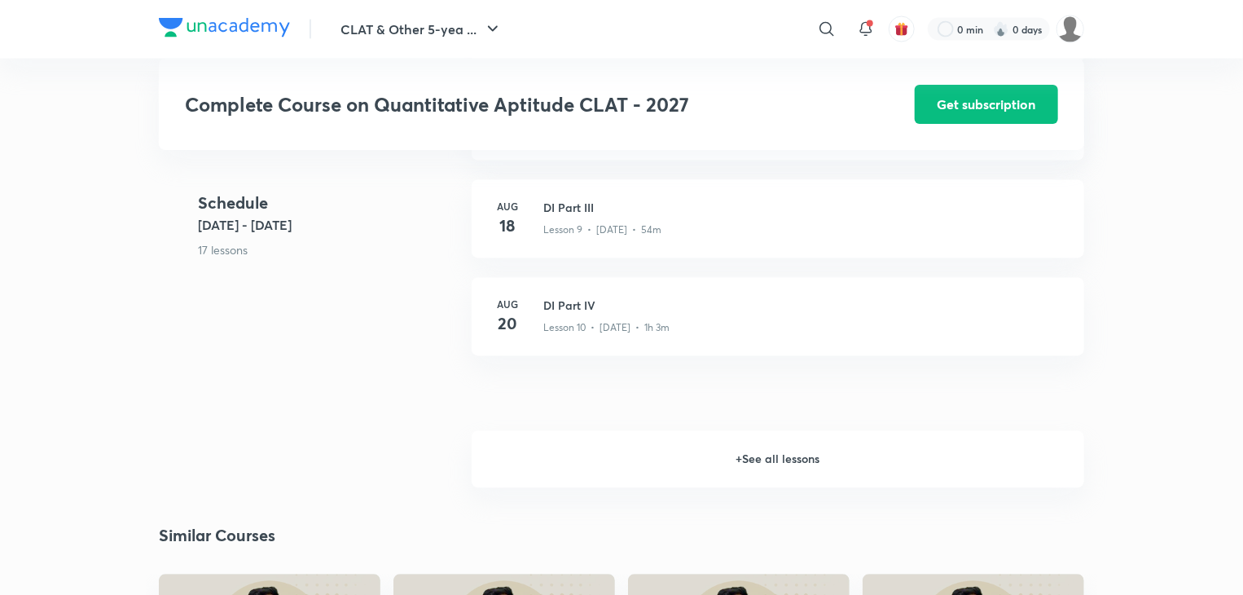
click at [762, 463] on h6 "+ See all lessons" at bounding box center [778, 459] width 613 height 57
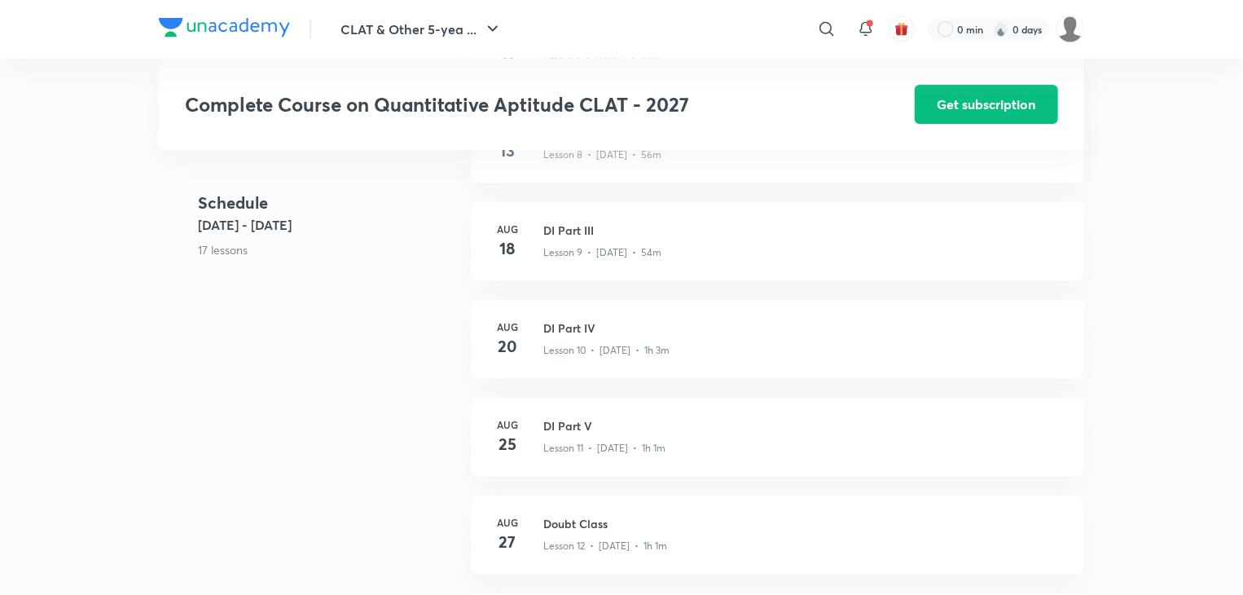
scroll to position [1456, 0]
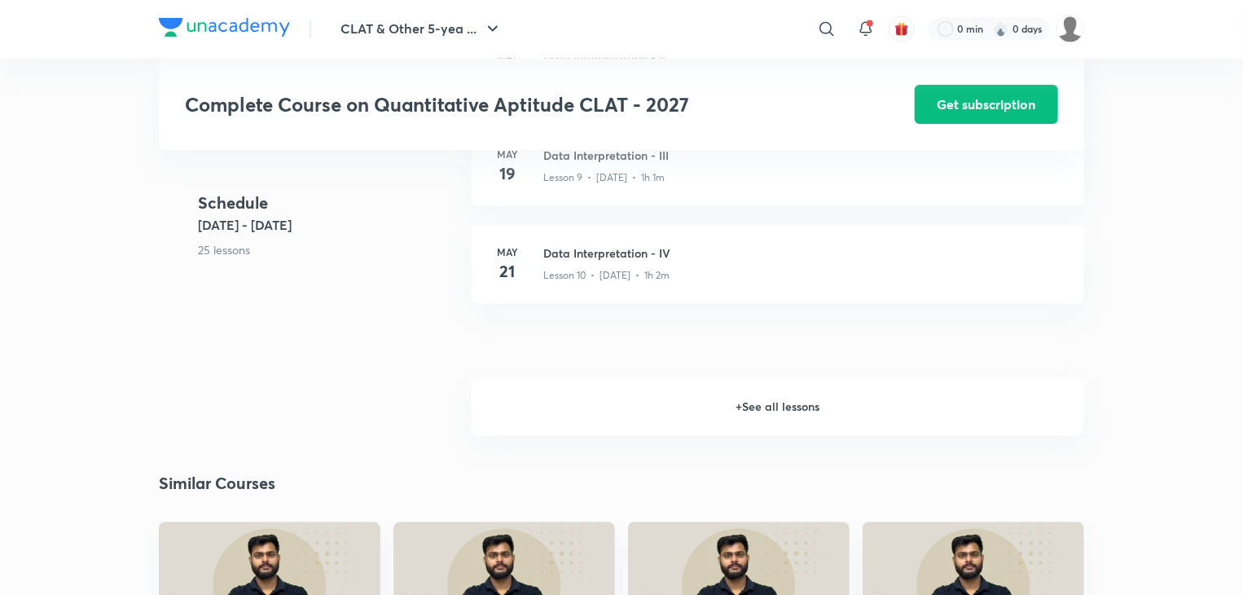
scroll to position [1547, 0]
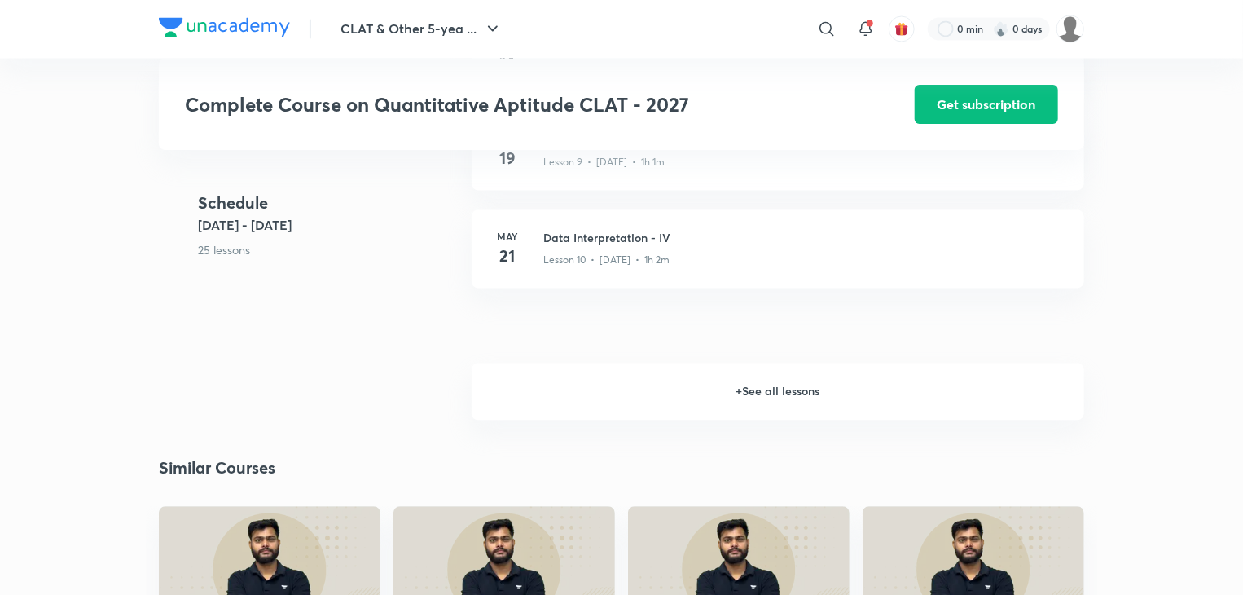
click at [723, 396] on h6 "+ See all lessons" at bounding box center [778, 391] width 613 height 57
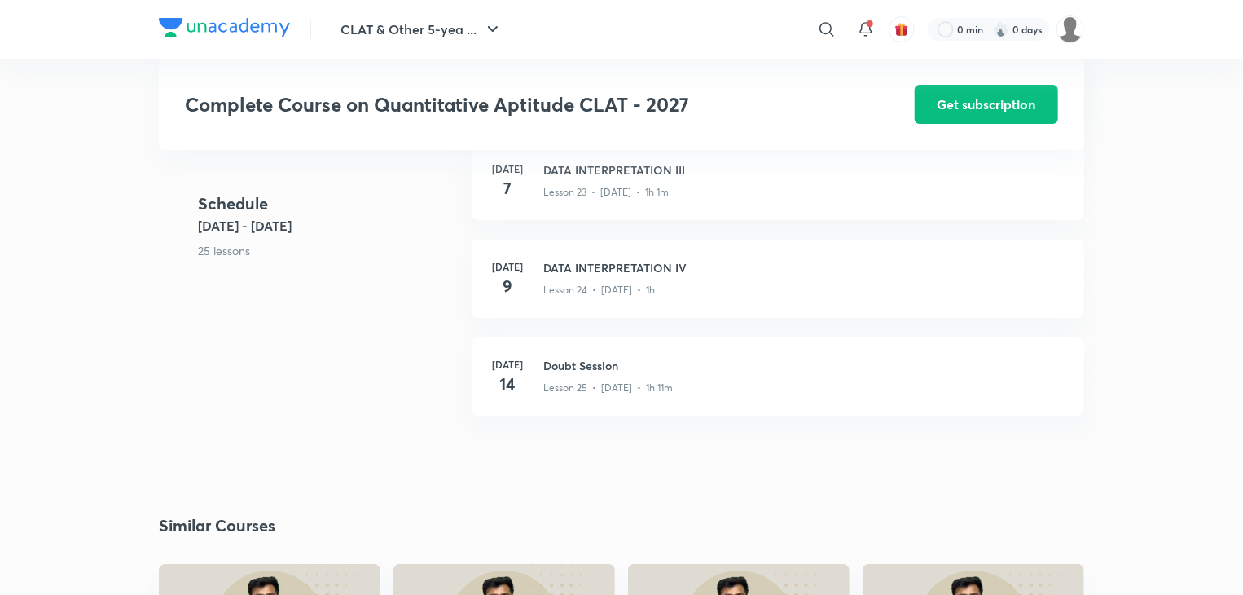
scroll to position [2906, 0]
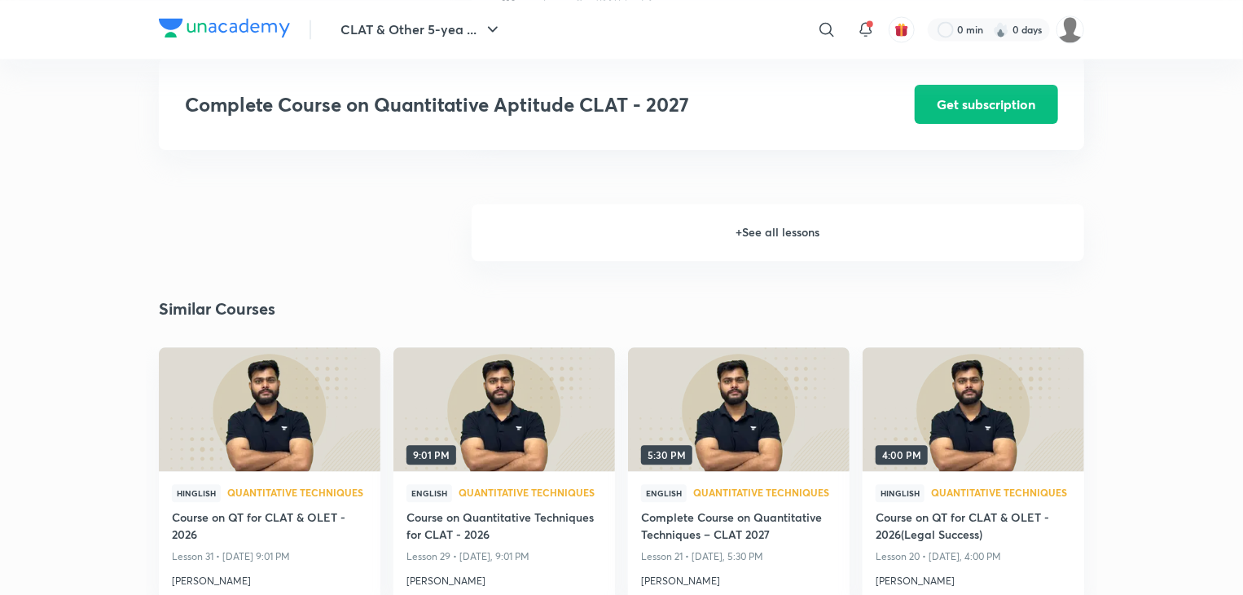
scroll to position [1707, 0]
click at [707, 247] on h6 "+ See all lessons" at bounding box center [778, 231] width 613 height 57
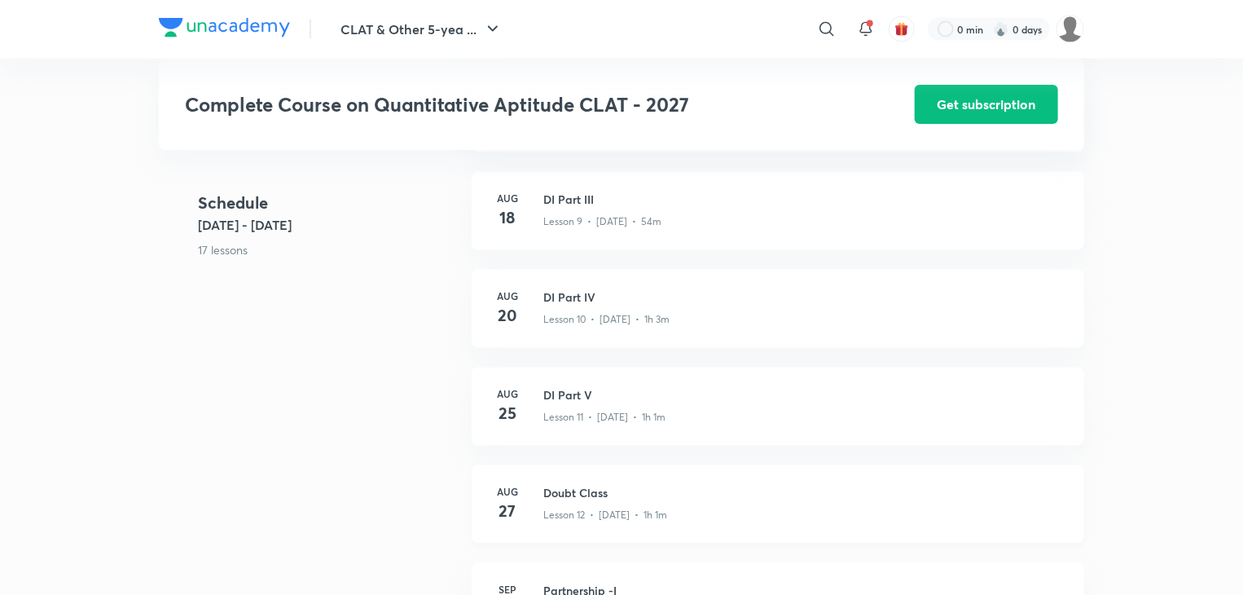
scroll to position [1484, 0]
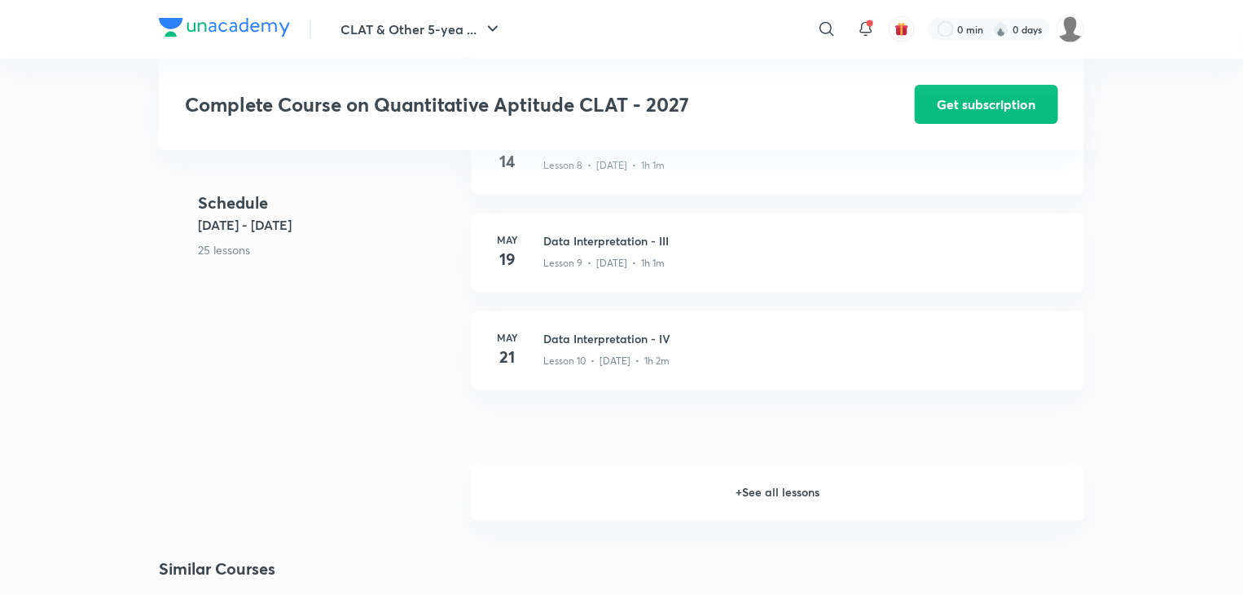
scroll to position [1463, 0]
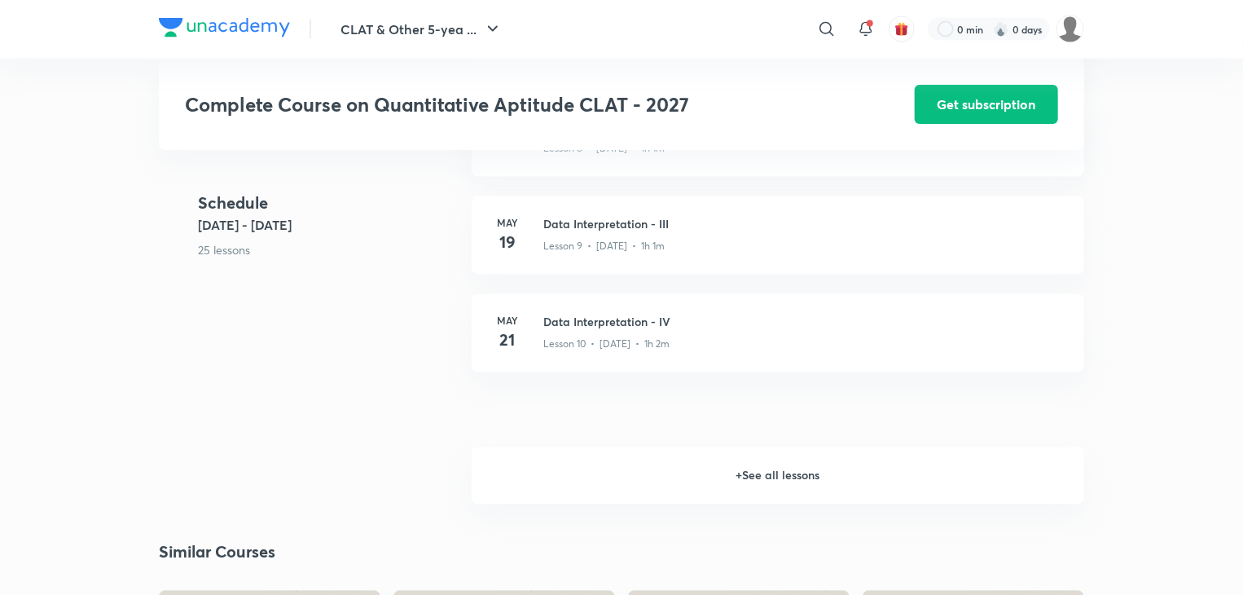
click at [721, 473] on h6 "+ See all lessons" at bounding box center [778, 475] width 613 height 57
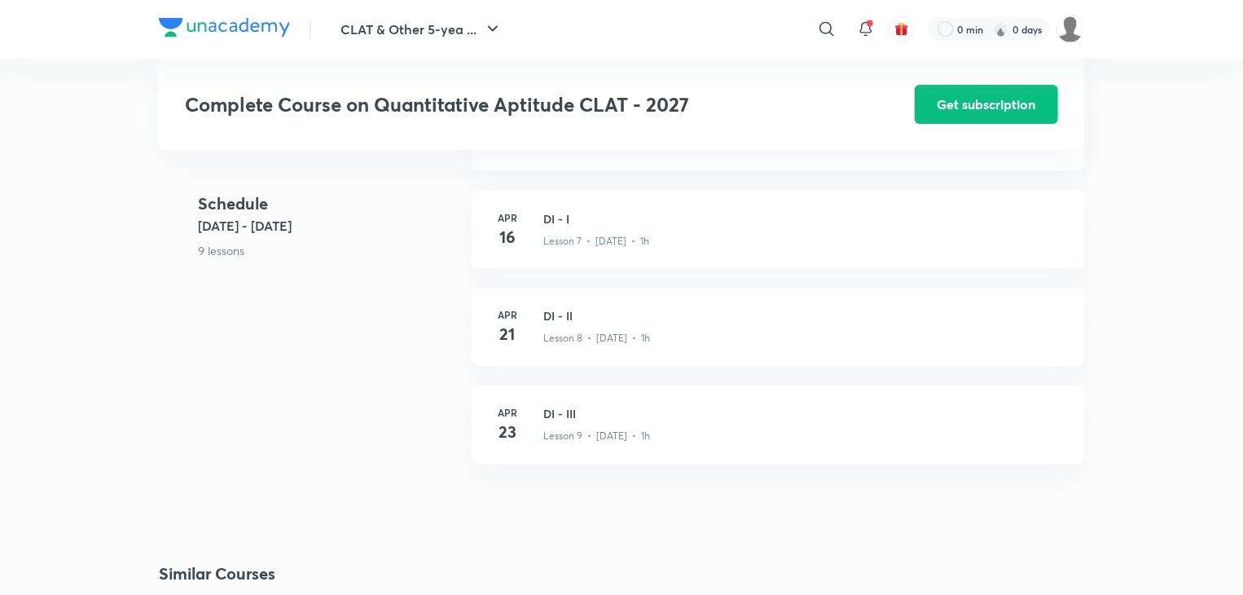
scroll to position [1272, 0]
